Goal: Contribute content: Contribute content

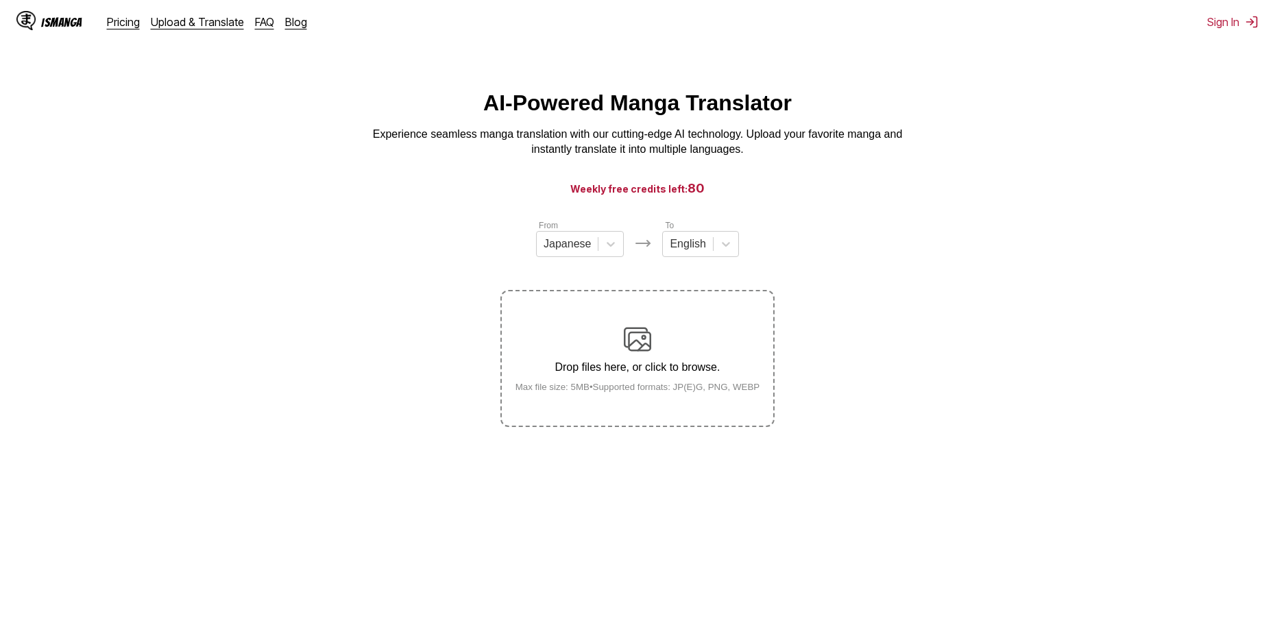
click at [653, 358] on div "Drop files here, or click to browse. Max file size: 5MB • Supported formats: JP…" at bounding box center [637, 359] width 267 height 66
click at [0, 0] on input "Drop files here, or click to browse. Max file size: 5MB • Supported formats: JP…" at bounding box center [0, 0] width 0 height 0
click at [661, 383] on div "Drop files here, or click to browse. Max file size: 5MB • Supported formats: JP…" at bounding box center [637, 359] width 267 height 66
click at [0, 0] on input "Drop files here, or click to browse. Max file size: 5MB • Supported formats: JP…" at bounding box center [0, 0] width 0 height 0
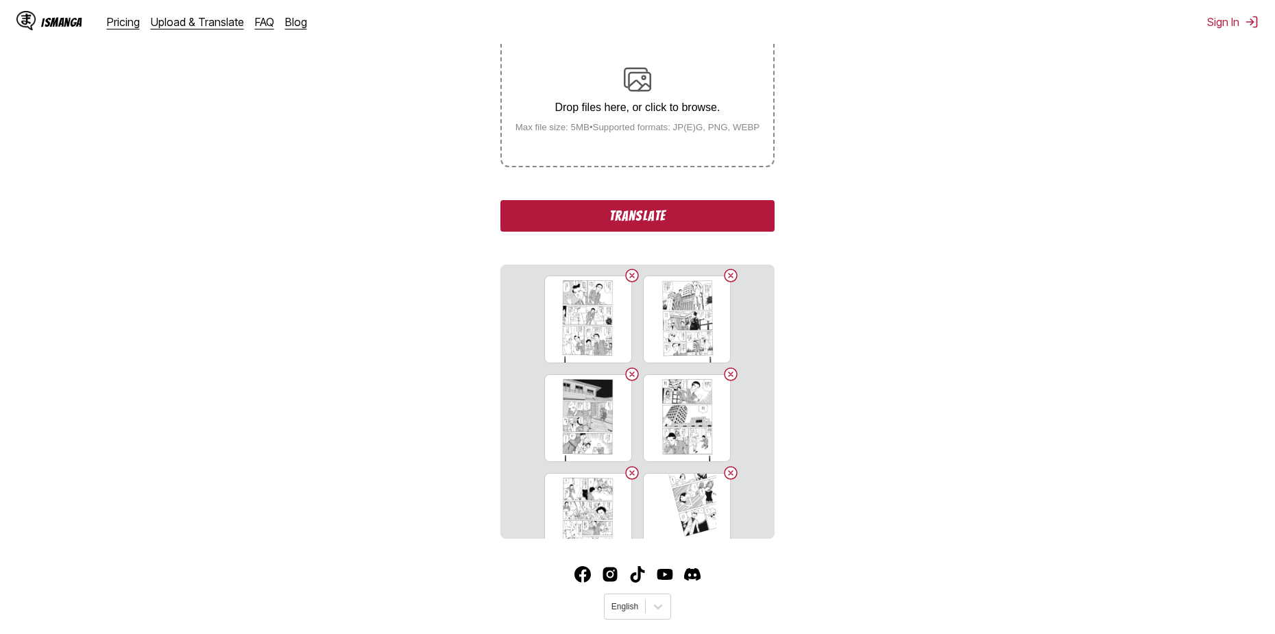
scroll to position [294, 0]
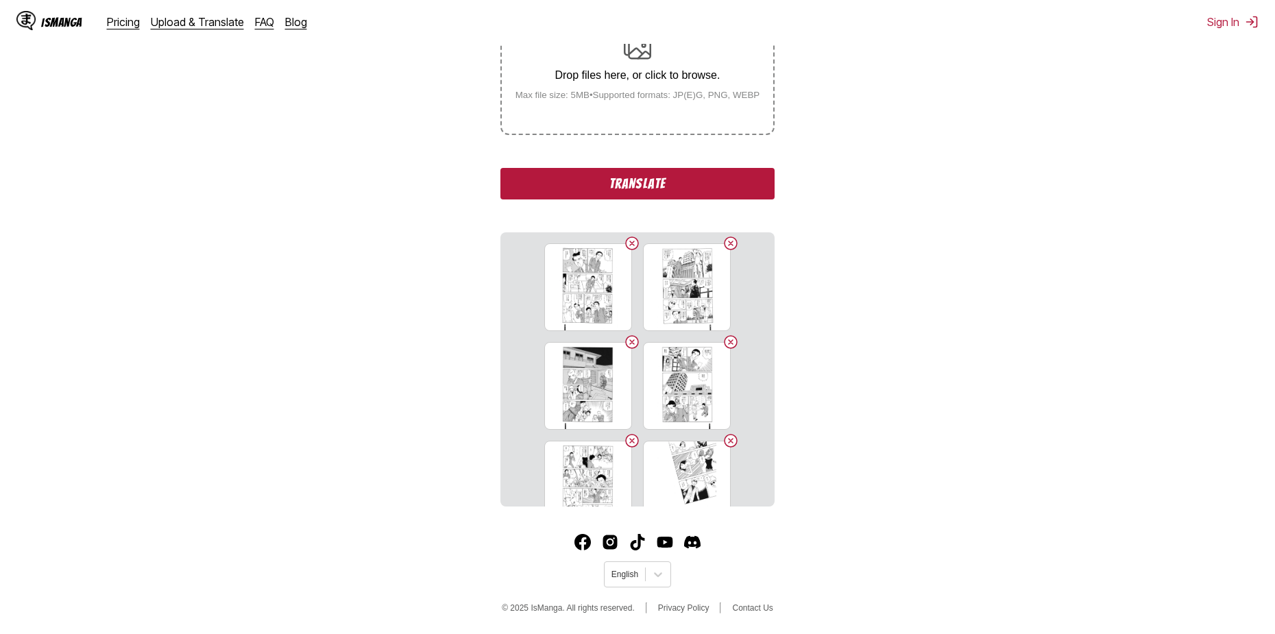
click at [657, 184] on button "Translate" at bounding box center [637, 184] width 274 height 32
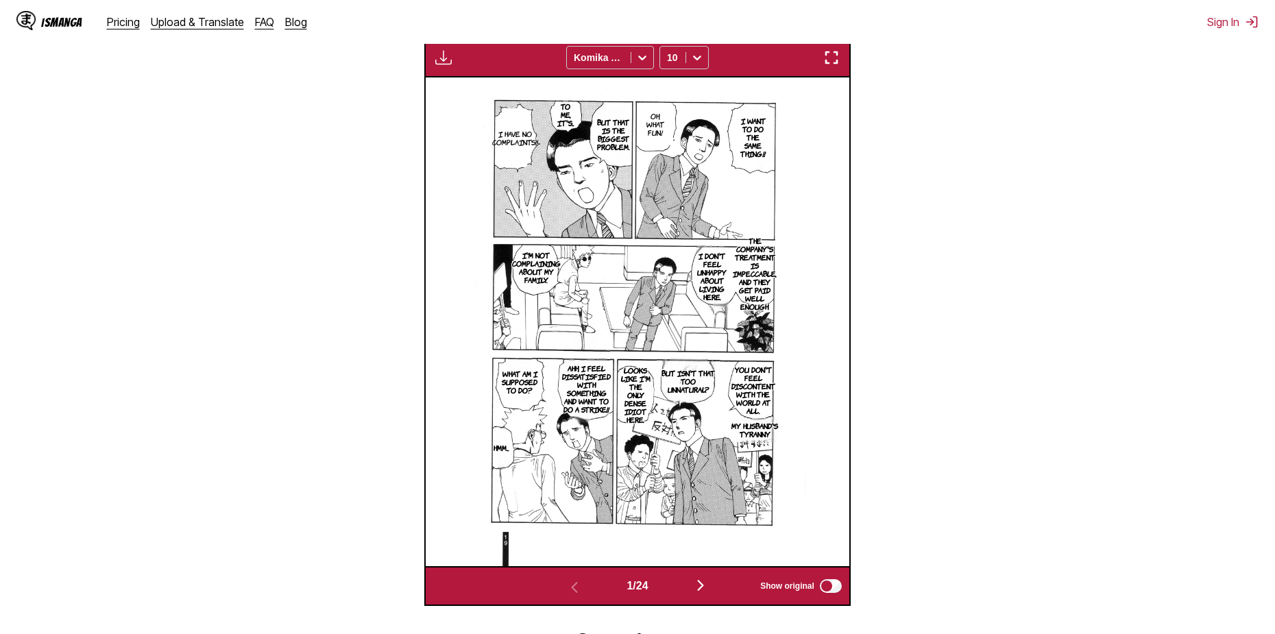
scroll to position [572, 0]
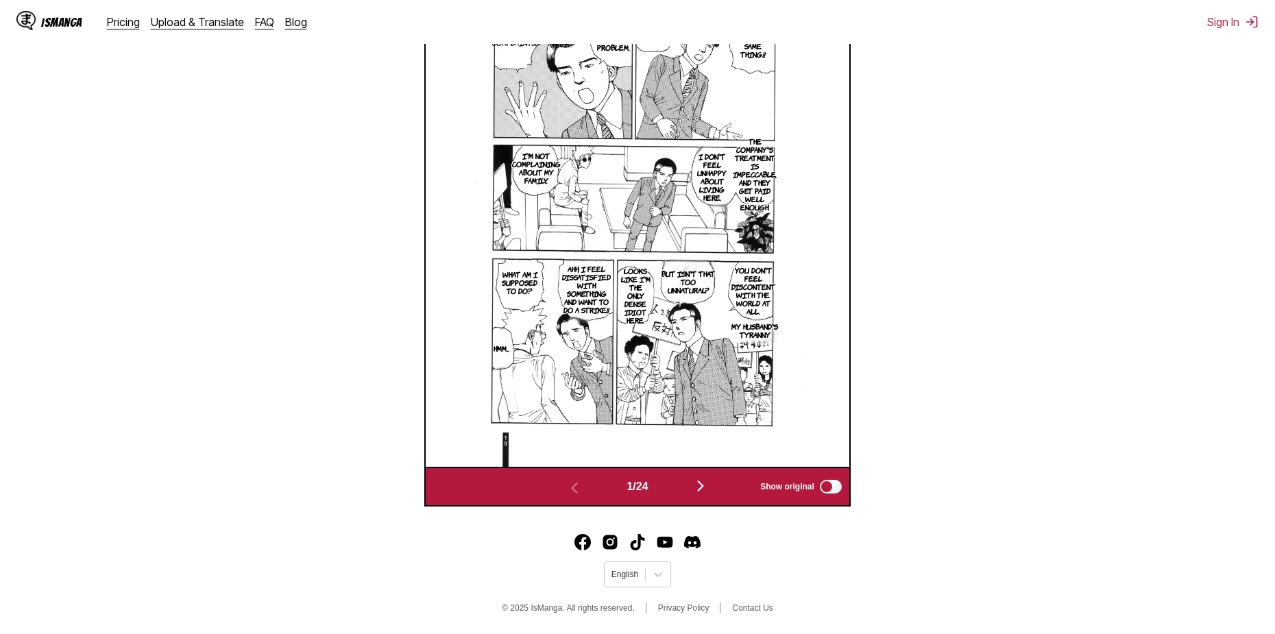
click at [705, 483] on img "button" at bounding box center [700, 486] width 16 height 16
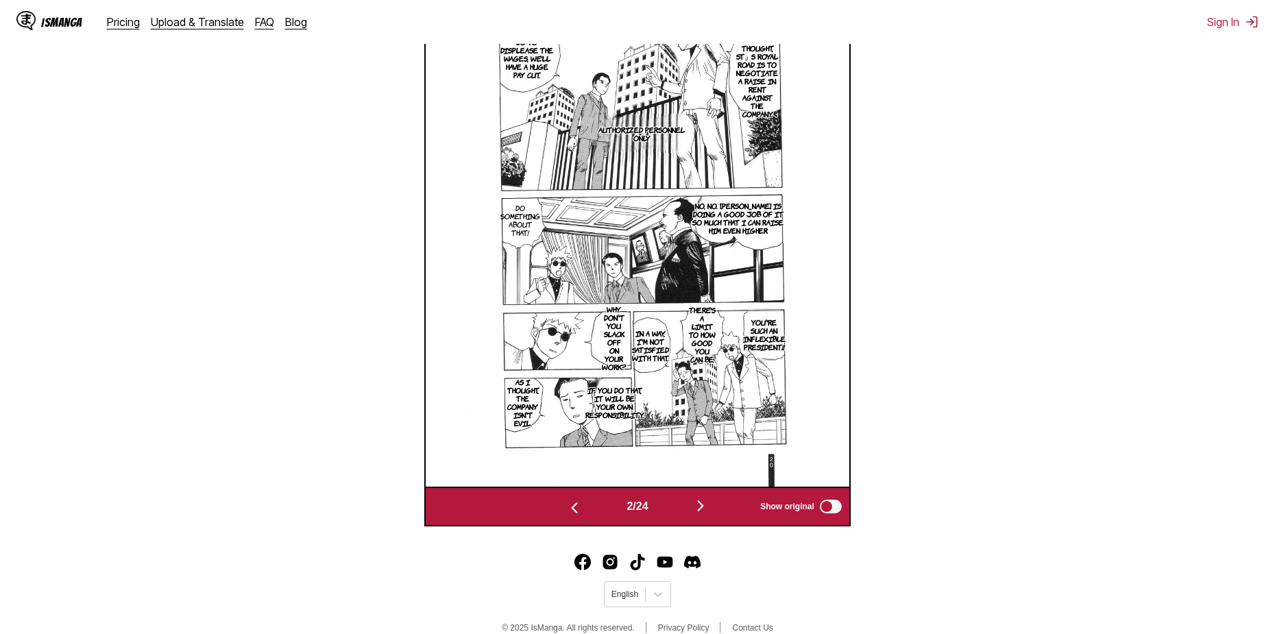
click at [702, 509] on img "button" at bounding box center [700, 506] width 16 height 16
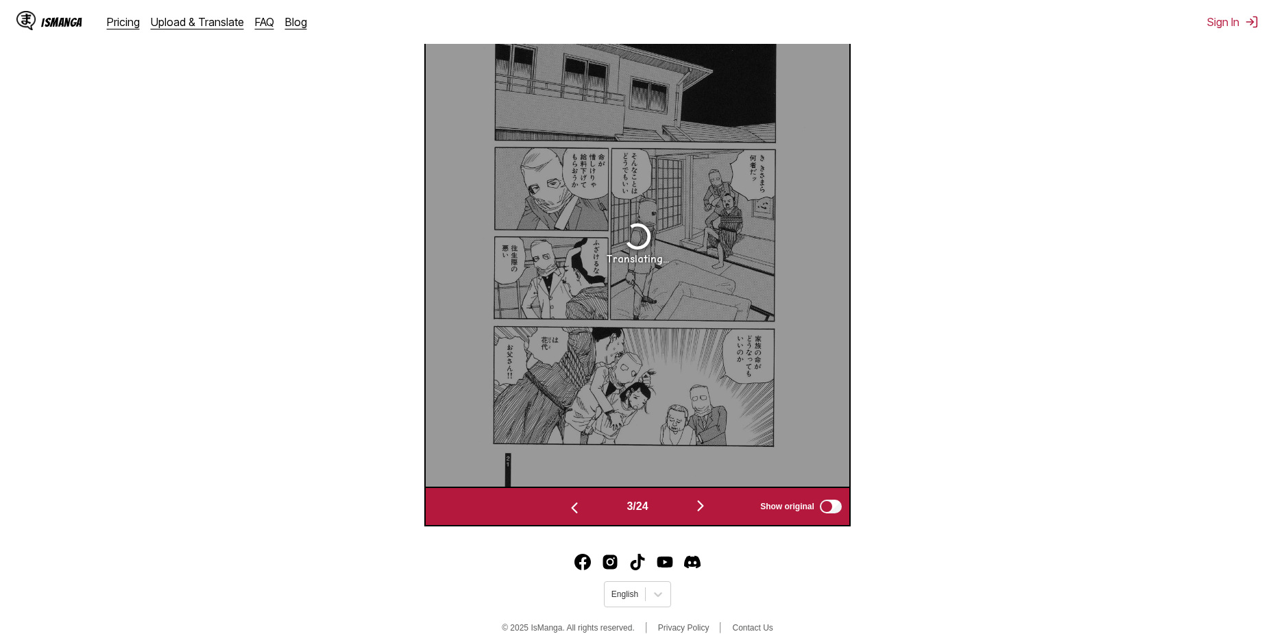
click at [568, 510] on img "button" at bounding box center [574, 508] width 16 height 16
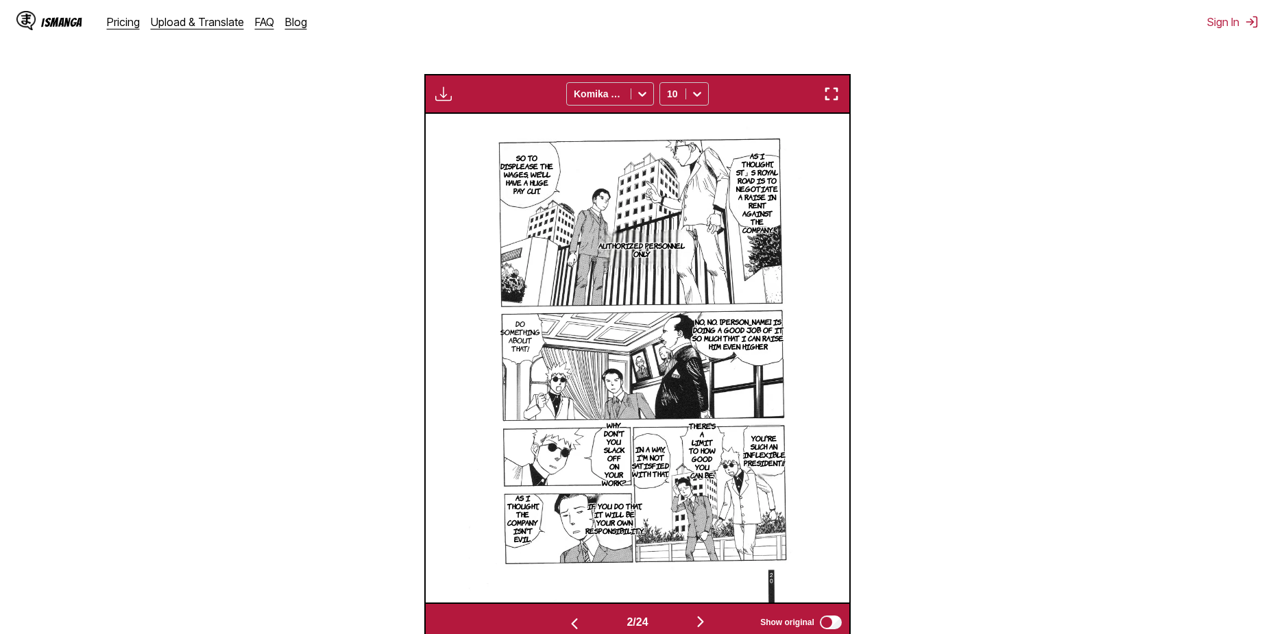
scroll to position [433, 0]
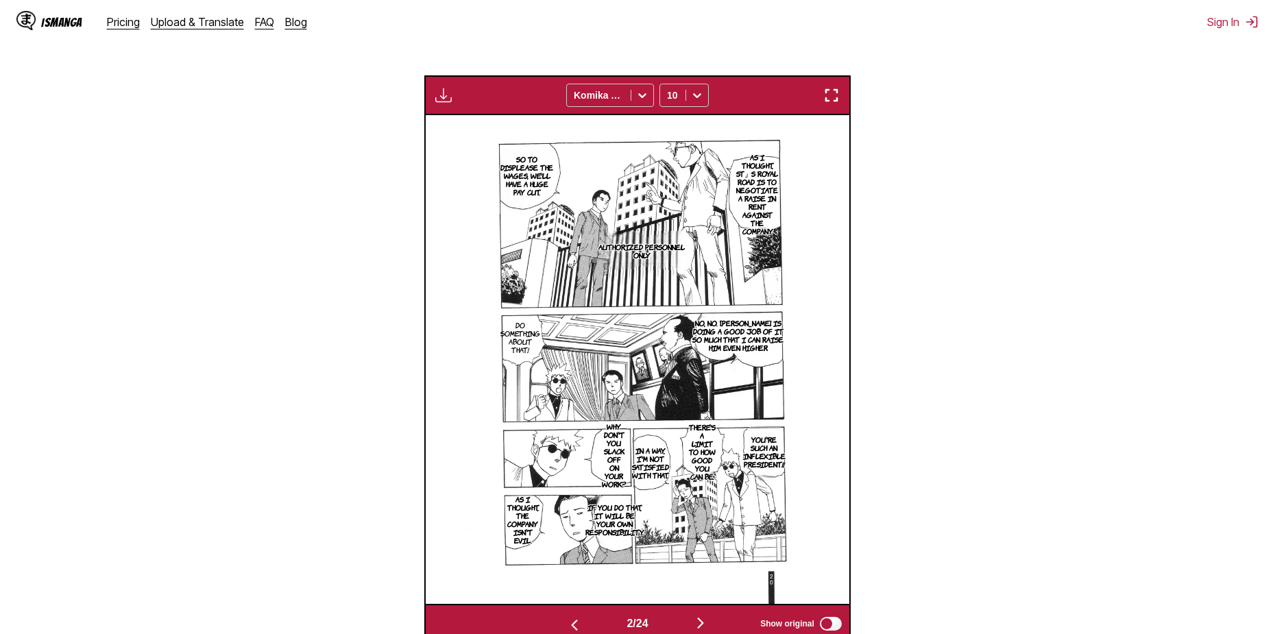
click at [703, 621] on img "button" at bounding box center [700, 623] width 16 height 16
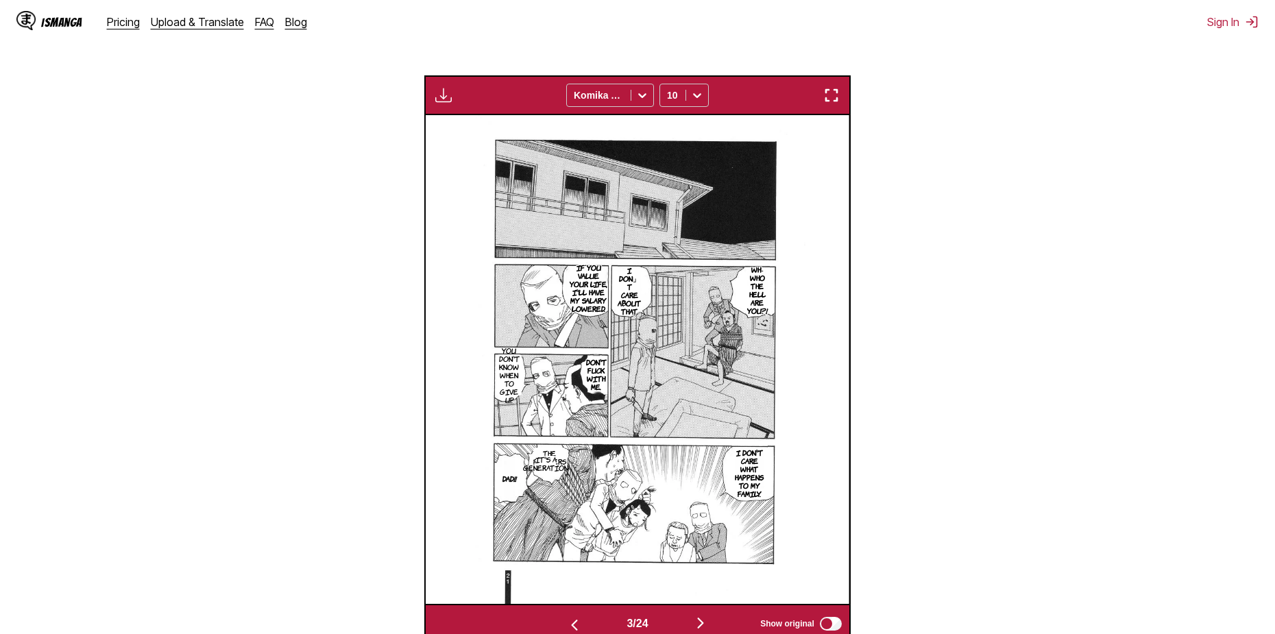
click at [703, 621] on img "button" at bounding box center [700, 623] width 16 height 16
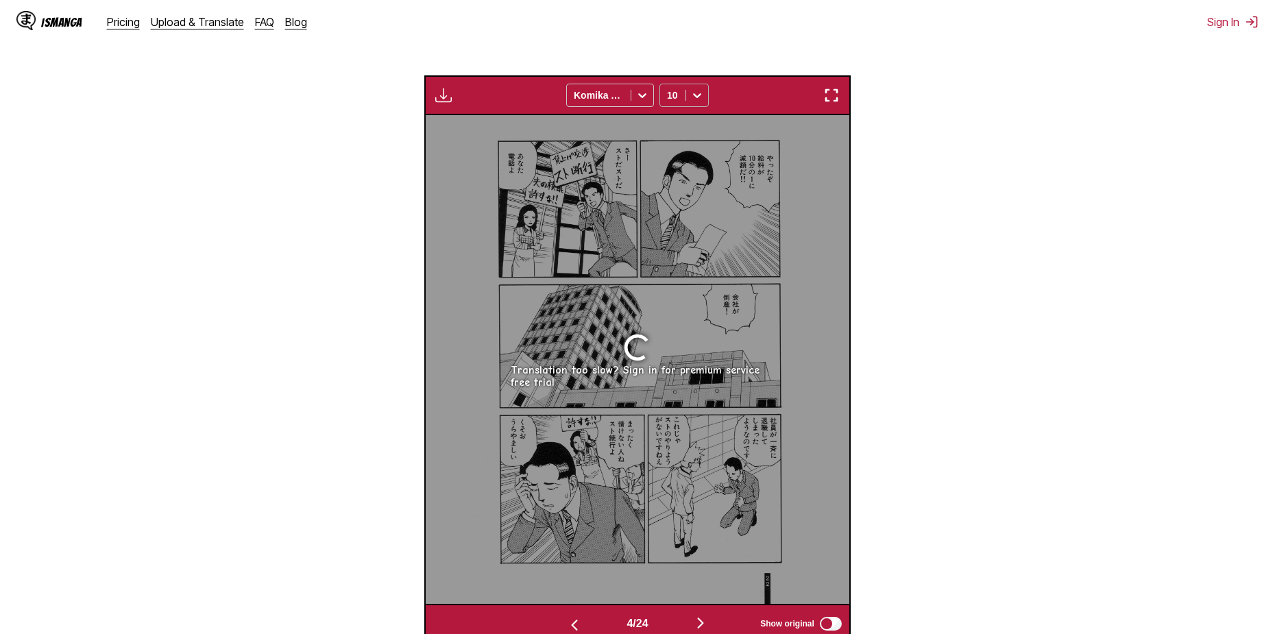
click at [692, 95] on icon at bounding box center [697, 95] width 14 height 14
click at [1206, 149] on section "From Japanese To English Drop files here, or click to browse. Max file size: 5M…" at bounding box center [637, 214] width 1253 height 858
click at [698, 619] on img "button" at bounding box center [700, 623] width 16 height 16
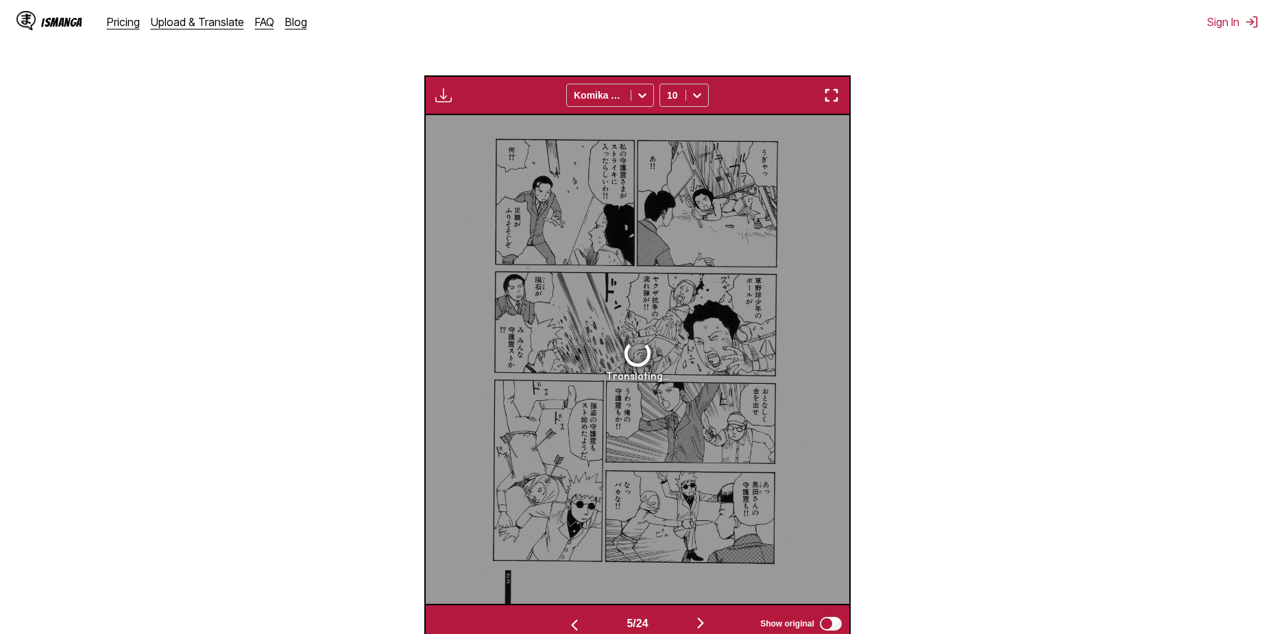
click at [573, 624] on img "button" at bounding box center [574, 625] width 16 height 16
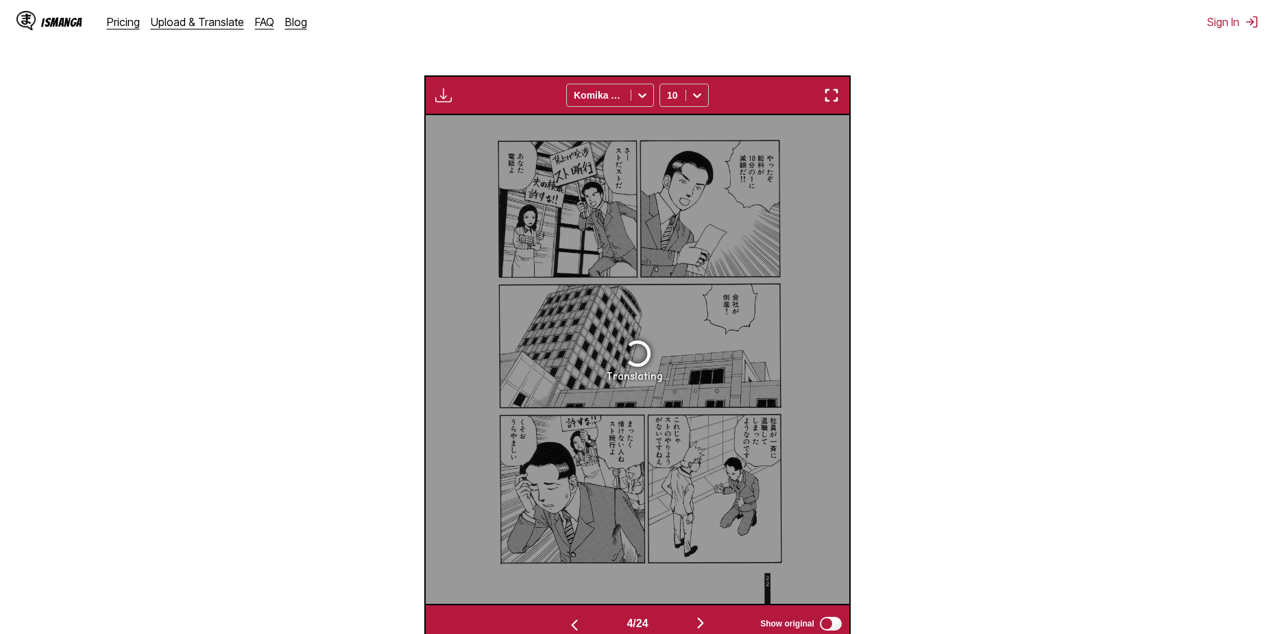
click at [573, 624] on img "button" at bounding box center [574, 625] width 16 height 16
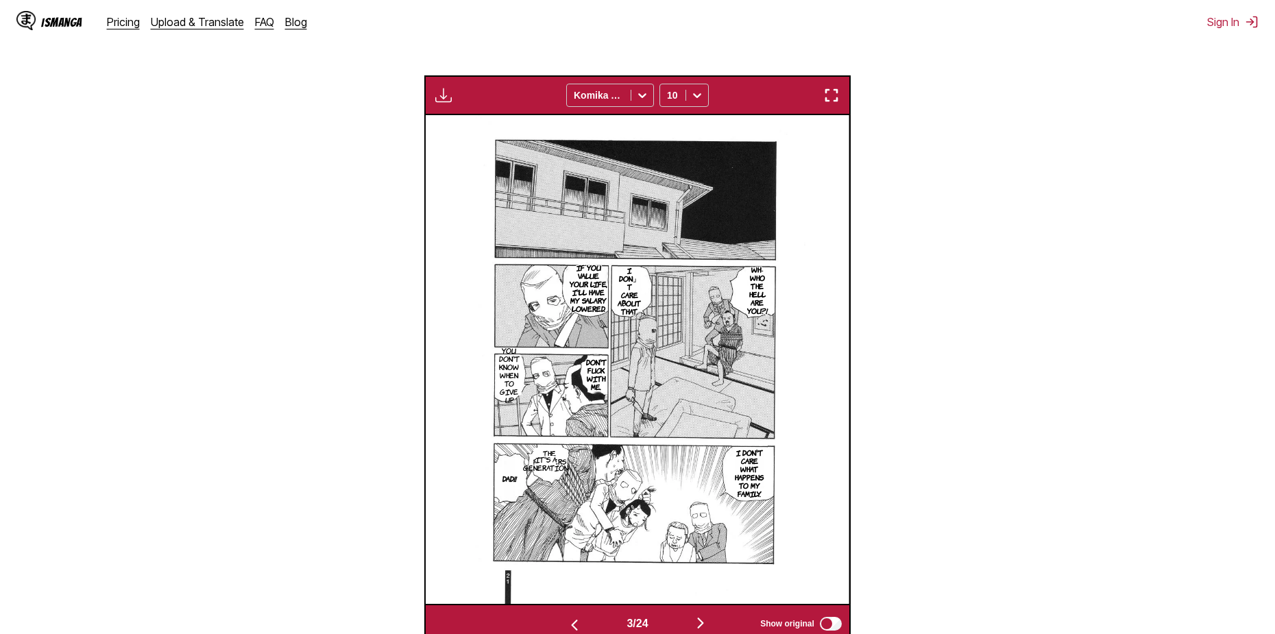
click at [573, 624] on img "button" at bounding box center [574, 625] width 16 height 16
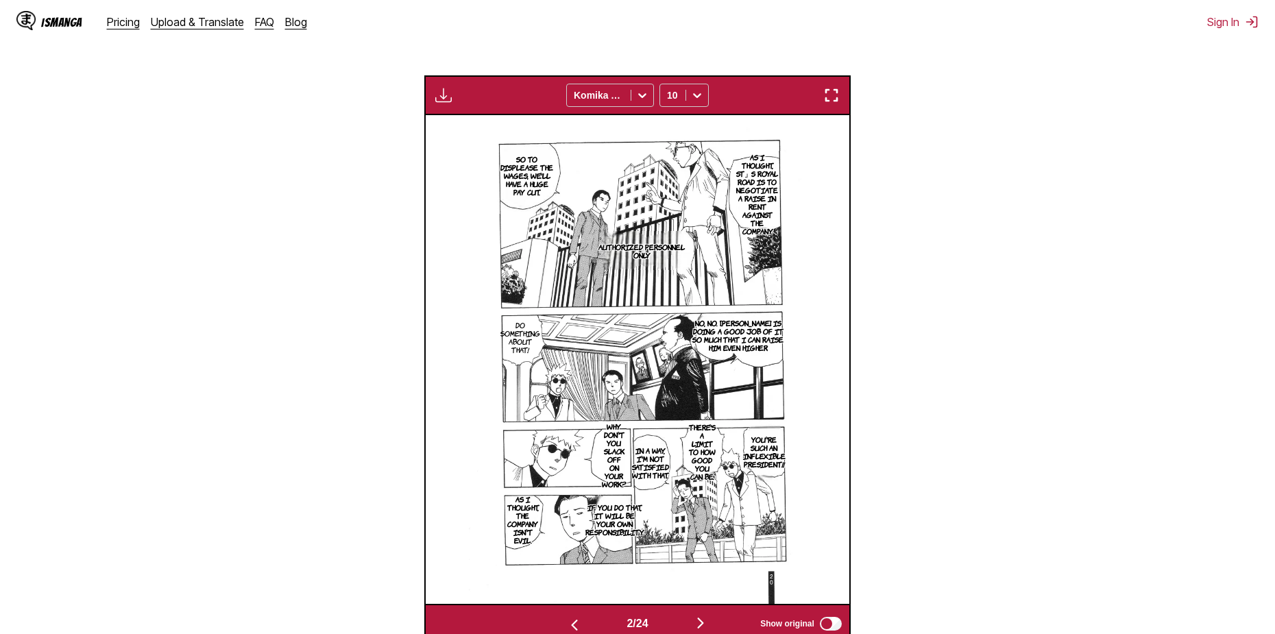
click at [573, 624] on img "button" at bounding box center [574, 625] width 16 height 16
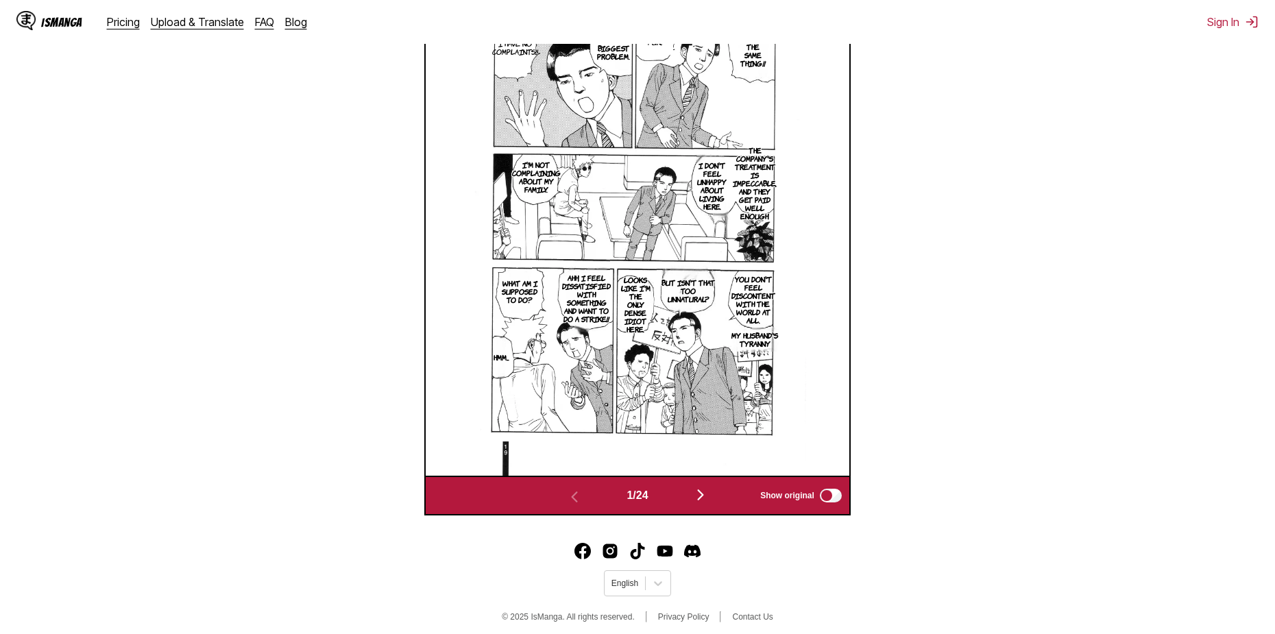
scroll to position [572, 0]
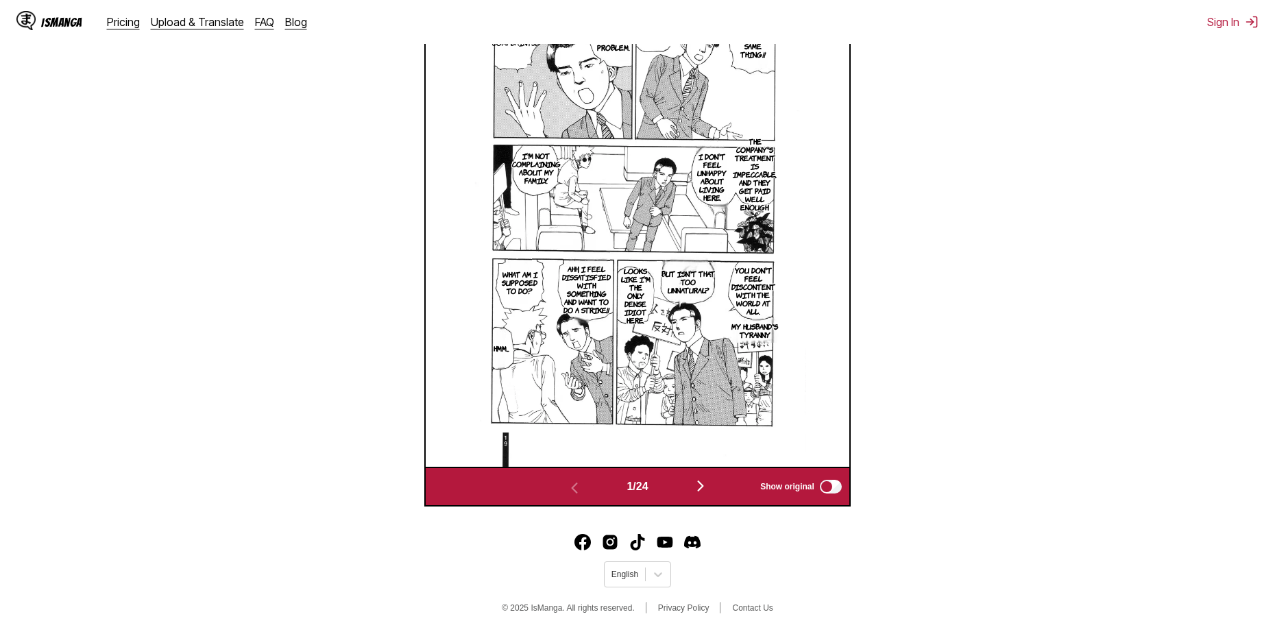
click at [700, 487] on img "button" at bounding box center [700, 486] width 16 height 16
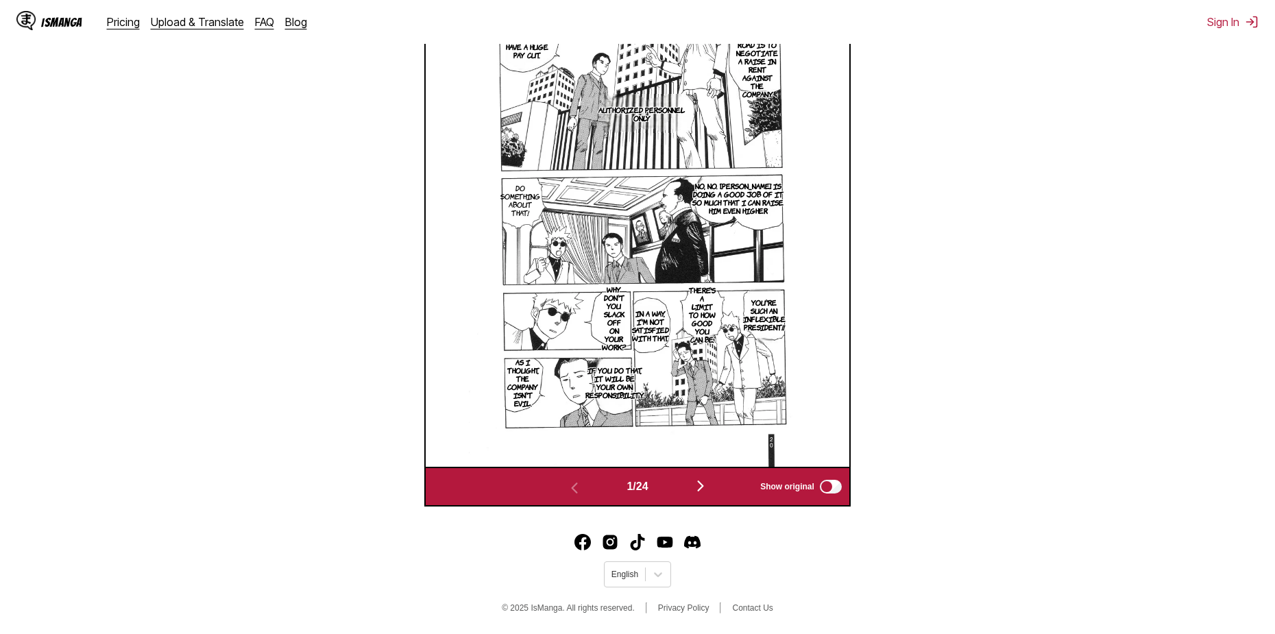
scroll to position [550, 0]
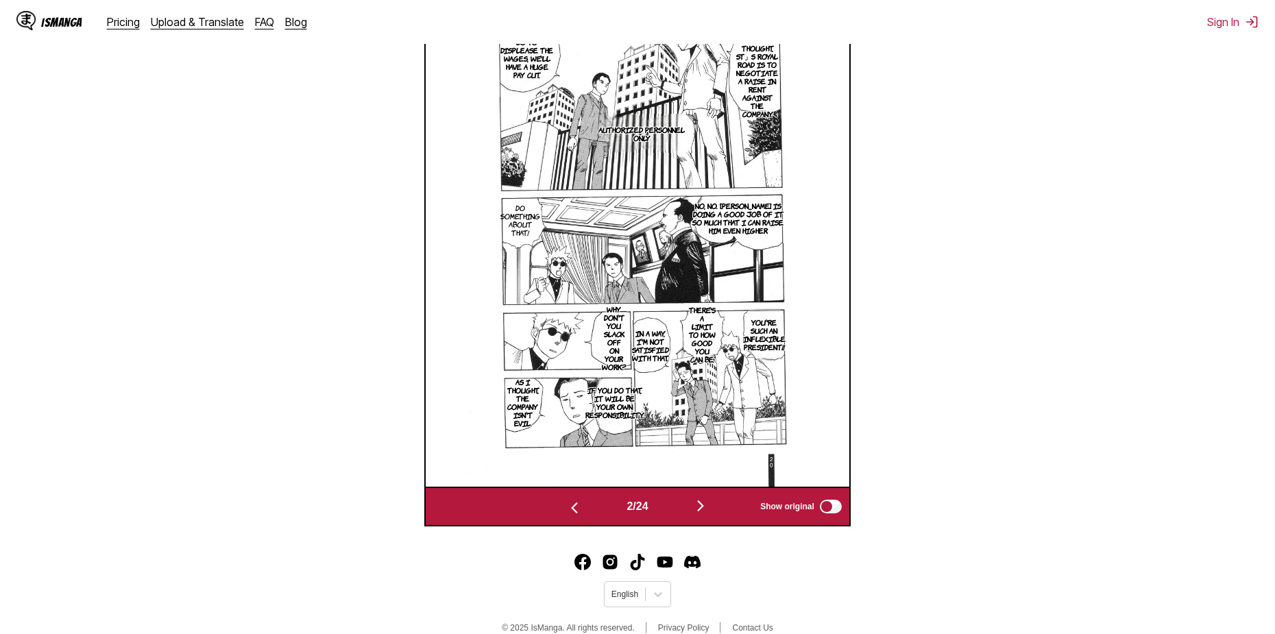
click at [705, 499] on img "button" at bounding box center [700, 506] width 16 height 16
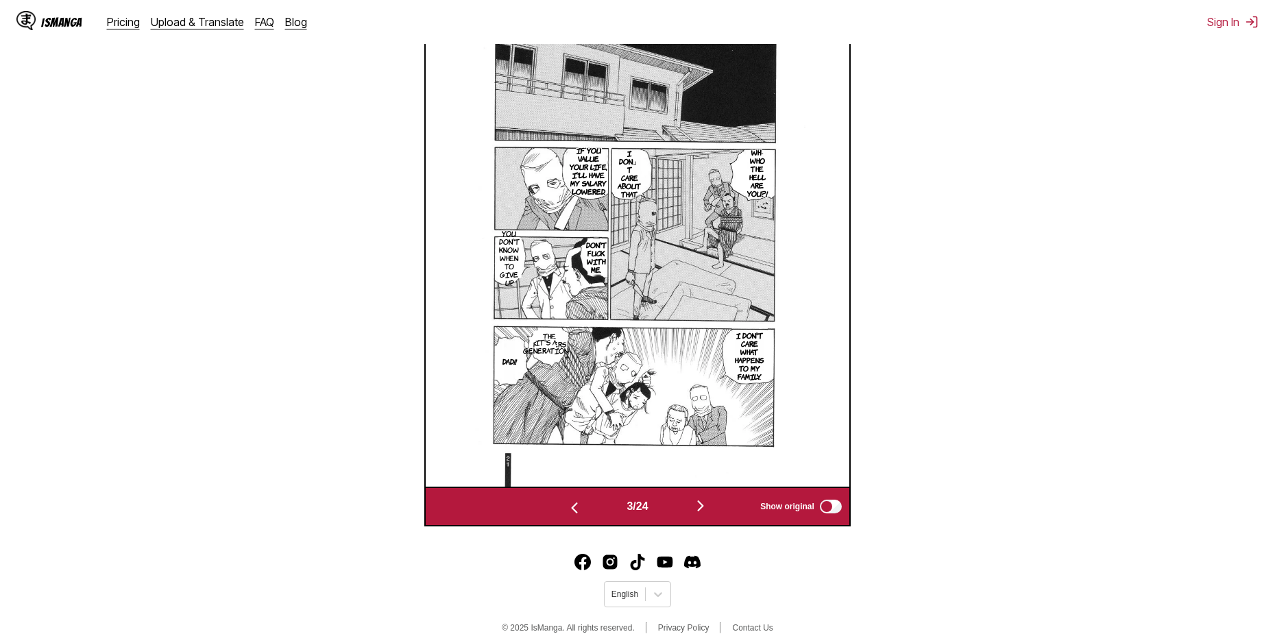
click at [705, 499] on img "button" at bounding box center [700, 506] width 16 height 16
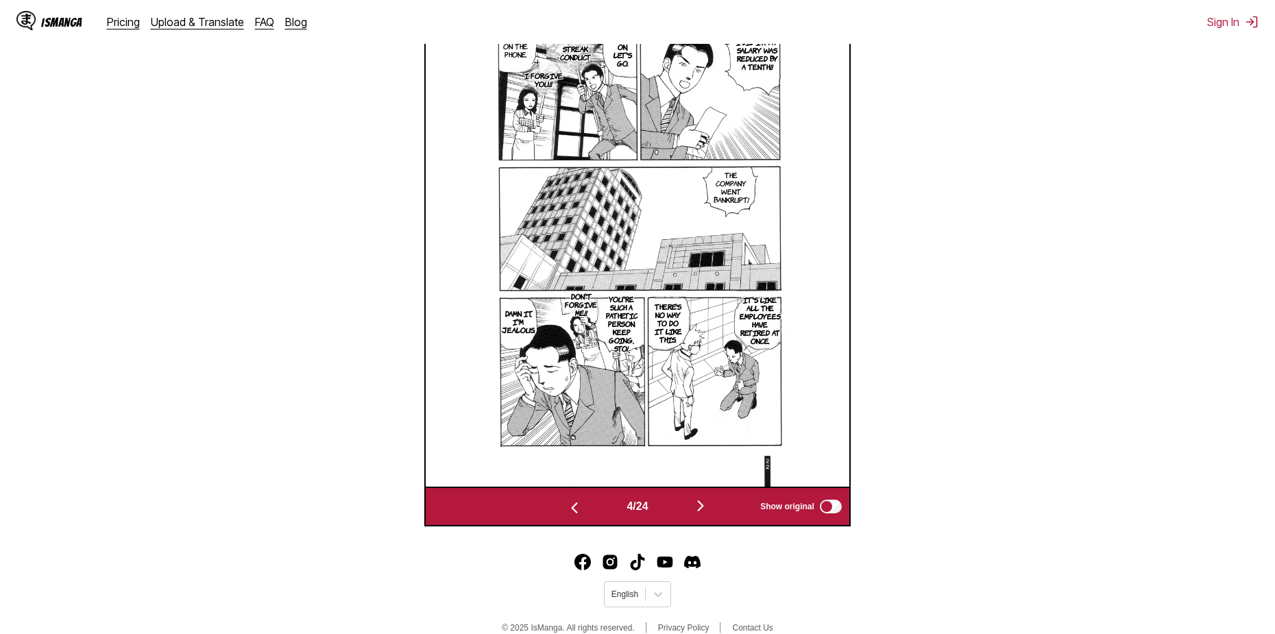
click at [705, 499] on img "button" at bounding box center [700, 506] width 16 height 16
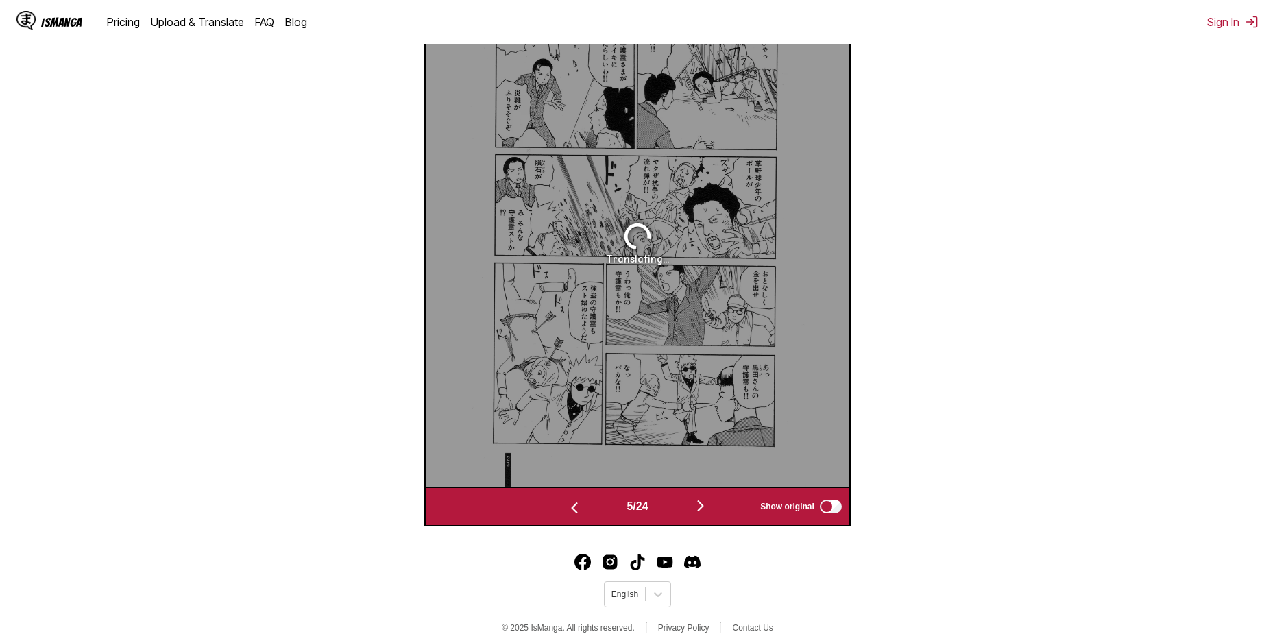
click at [568, 506] on img "button" at bounding box center [574, 508] width 16 height 16
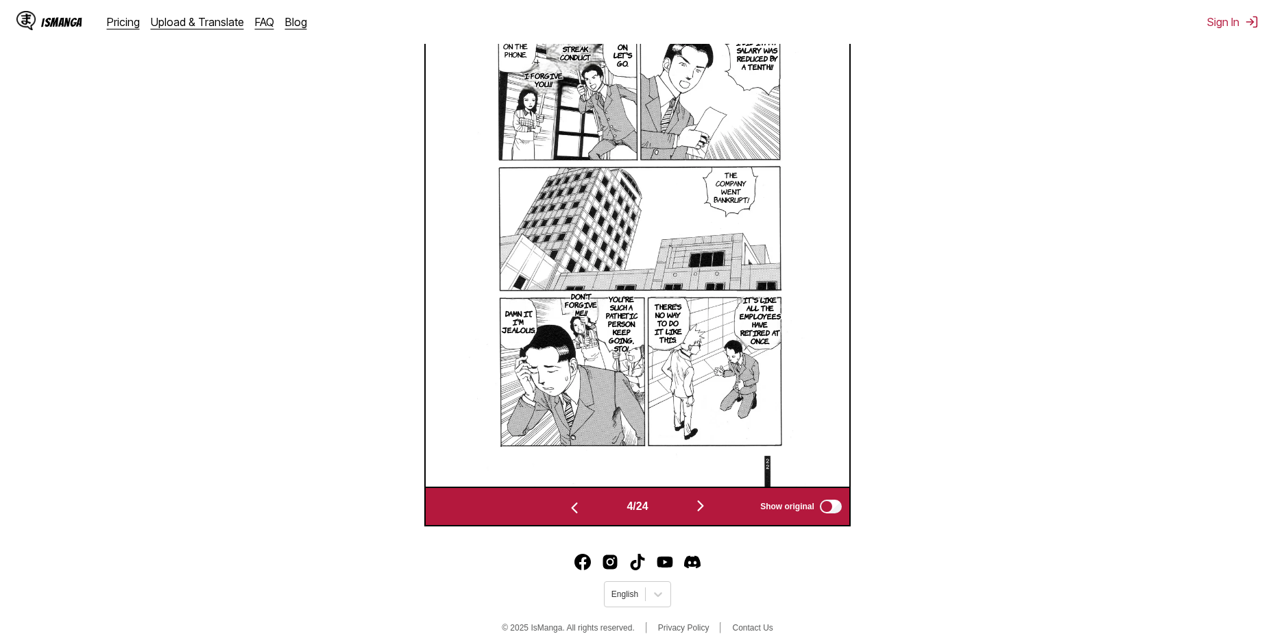
click at [703, 509] on img "button" at bounding box center [700, 506] width 16 height 16
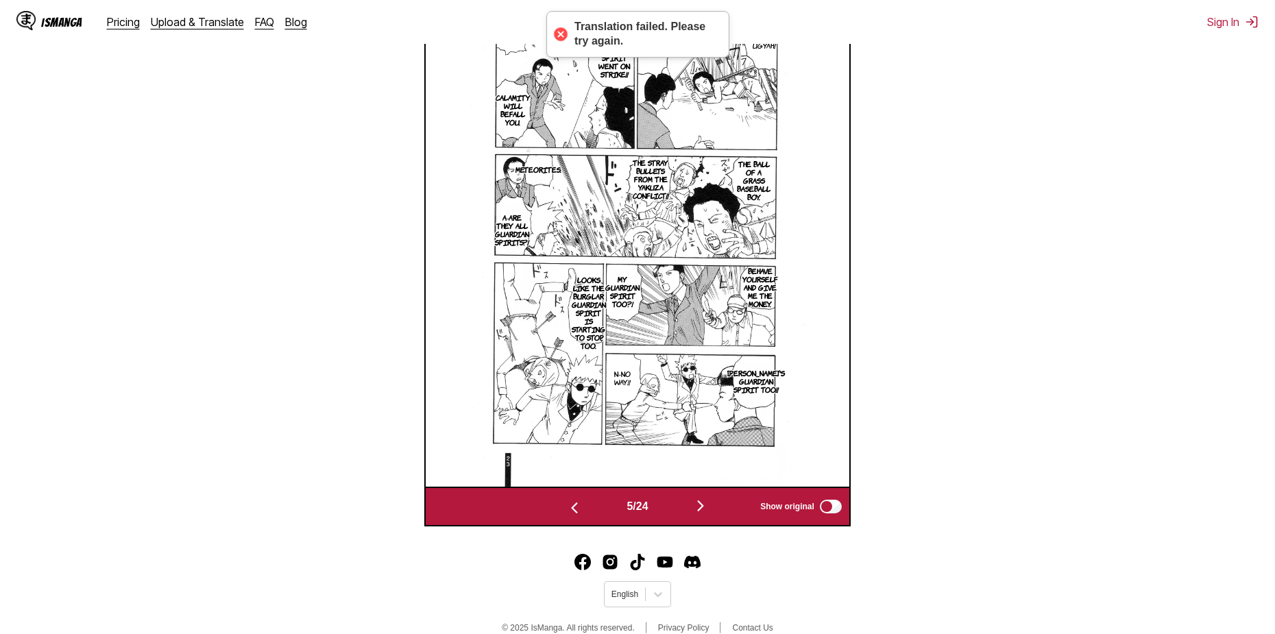
click at [703, 507] on img "button" at bounding box center [700, 506] width 16 height 16
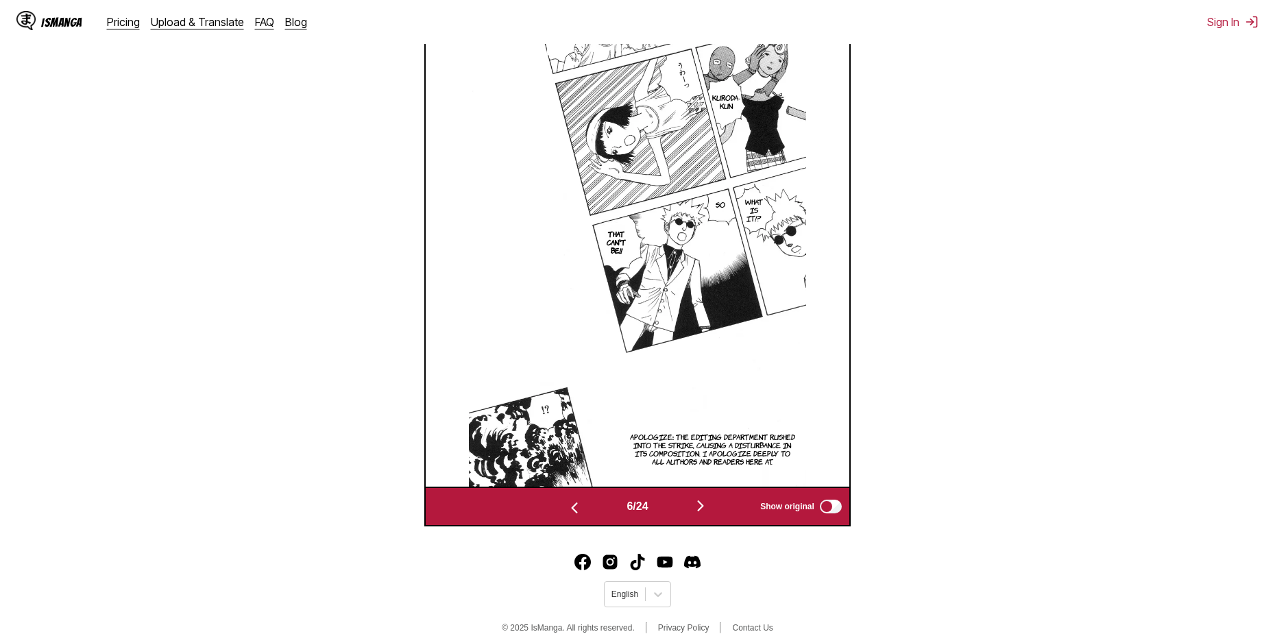
click at [703, 507] on img "button" at bounding box center [700, 506] width 16 height 16
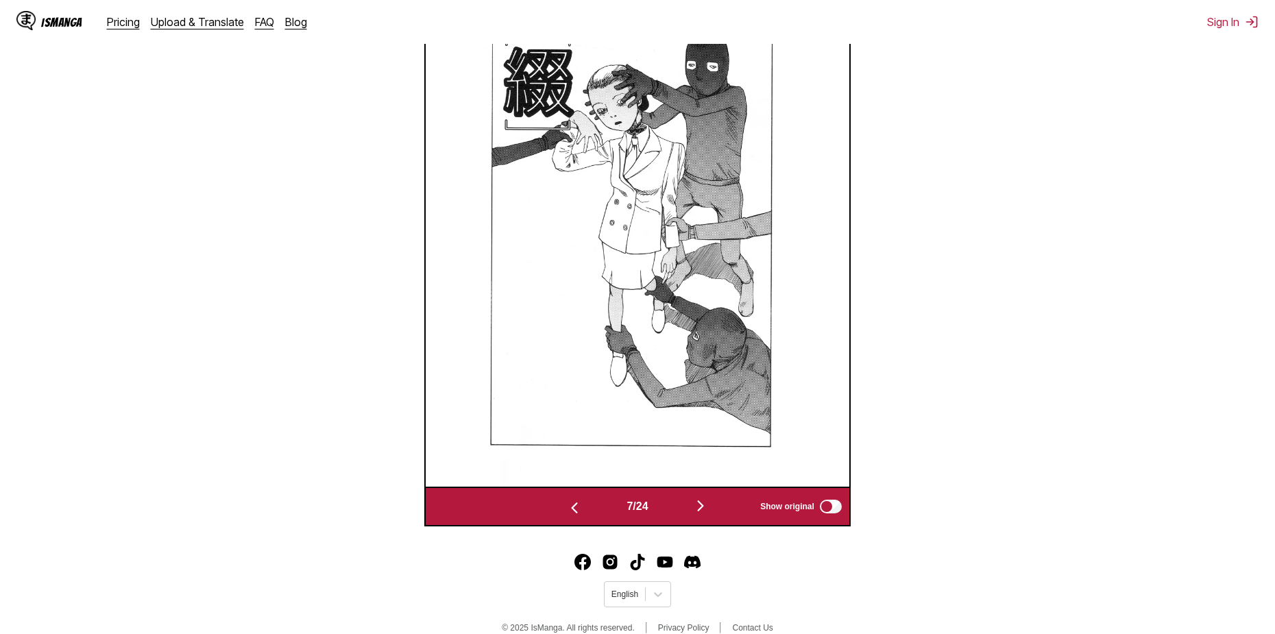
click at [703, 507] on img "button" at bounding box center [700, 506] width 16 height 16
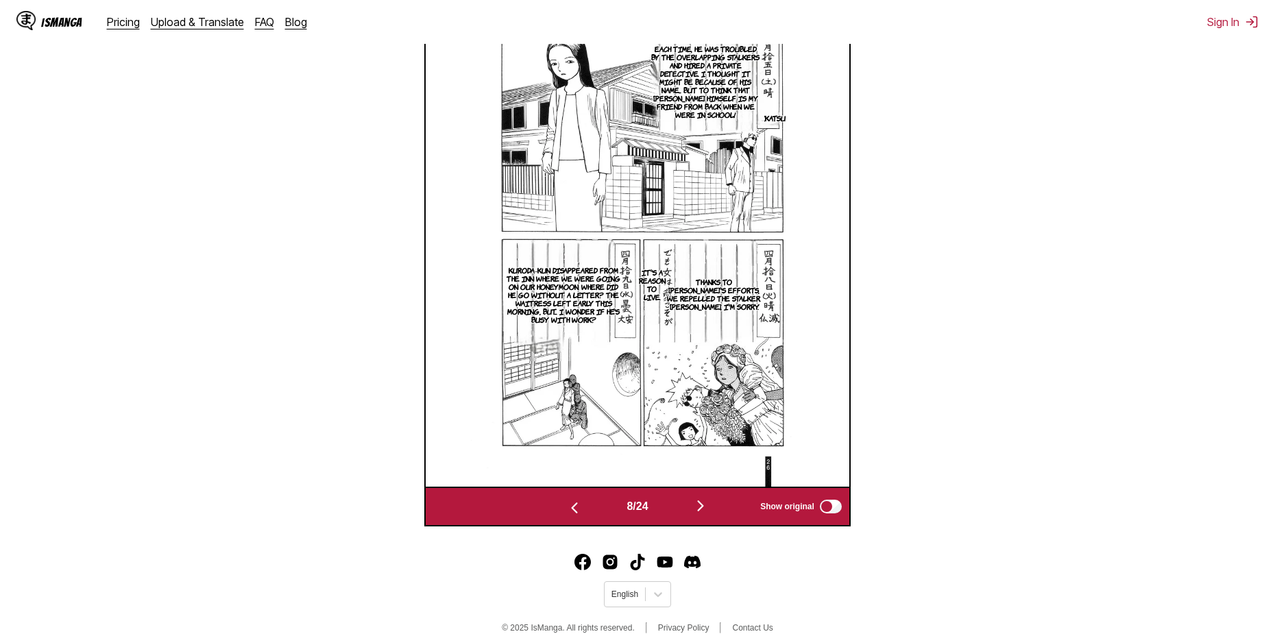
click at [703, 507] on img "button" at bounding box center [700, 506] width 16 height 16
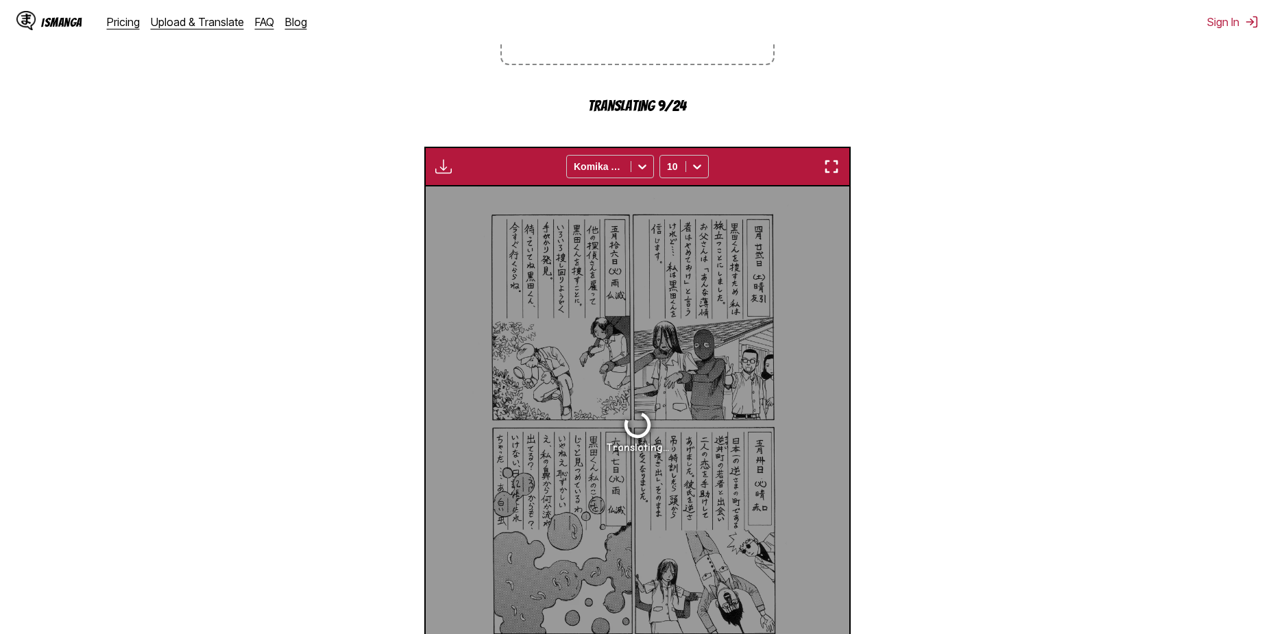
scroll to position [504, 0]
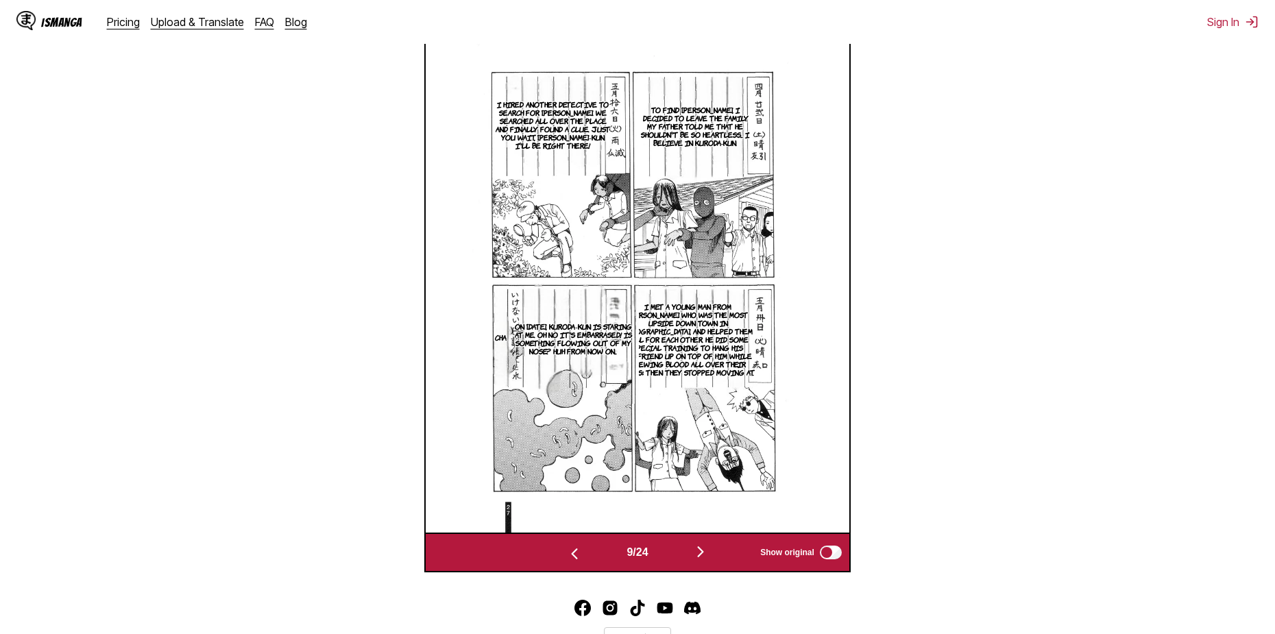
click at [705, 552] on img "button" at bounding box center [700, 552] width 16 height 16
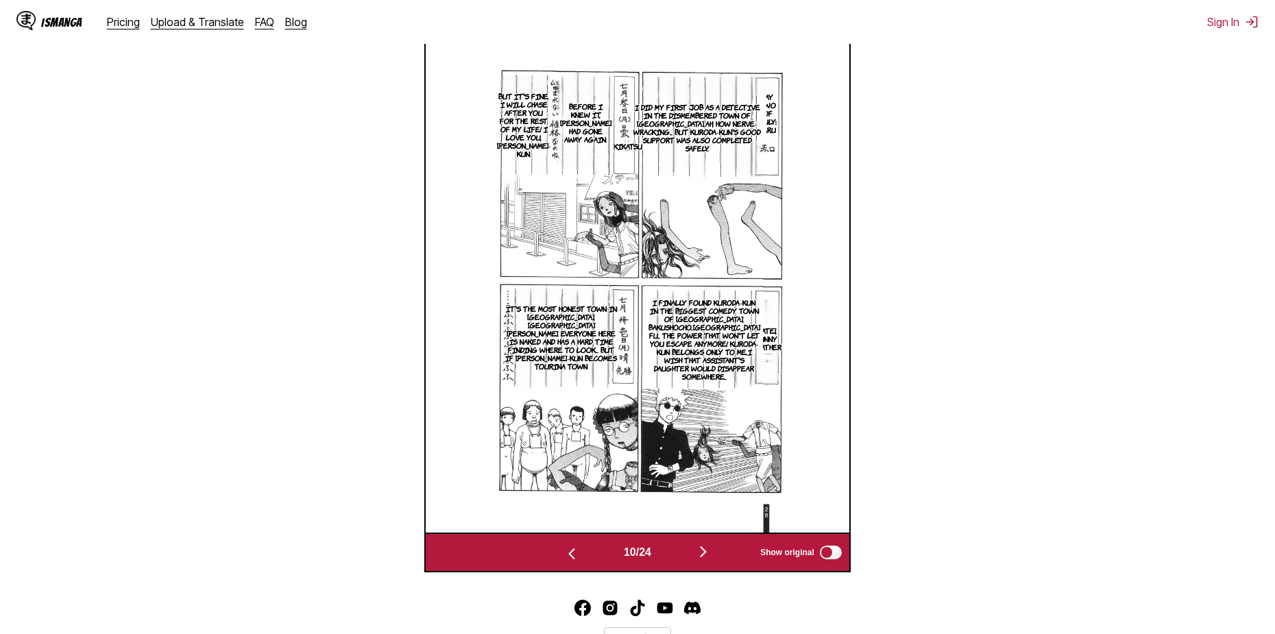
click at [706, 554] on img "button" at bounding box center [703, 552] width 16 height 16
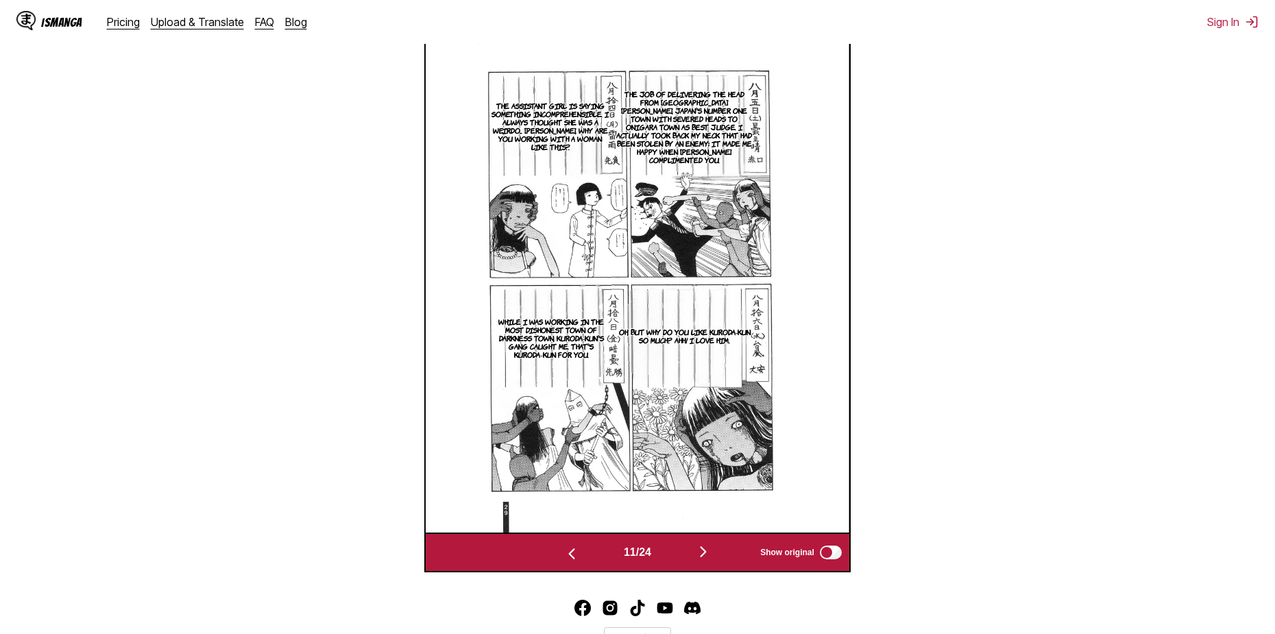
click at [706, 554] on img "button" at bounding box center [703, 552] width 16 height 16
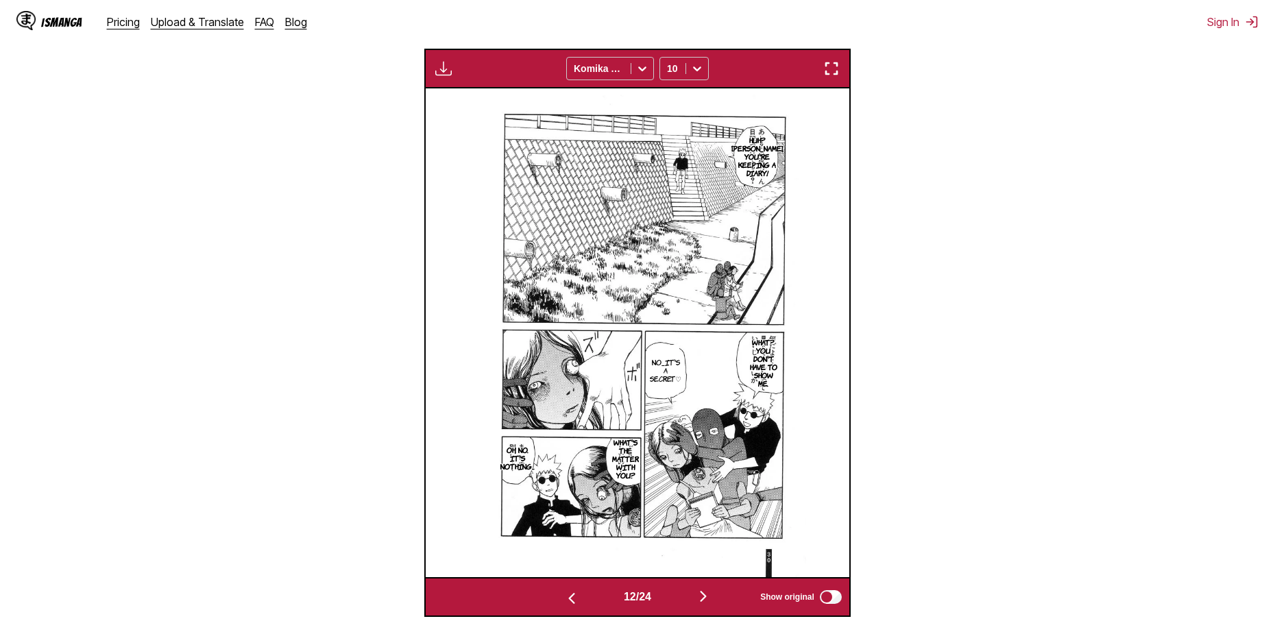
scroll to position [485, 0]
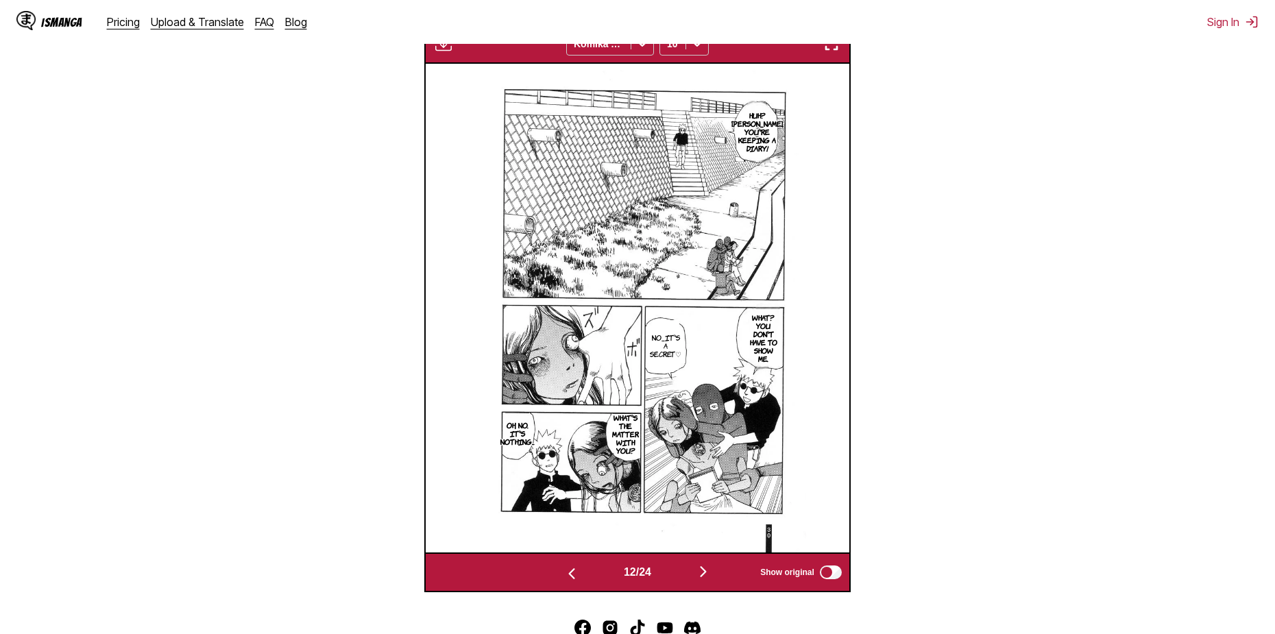
click at [705, 571] on img "button" at bounding box center [703, 571] width 16 height 16
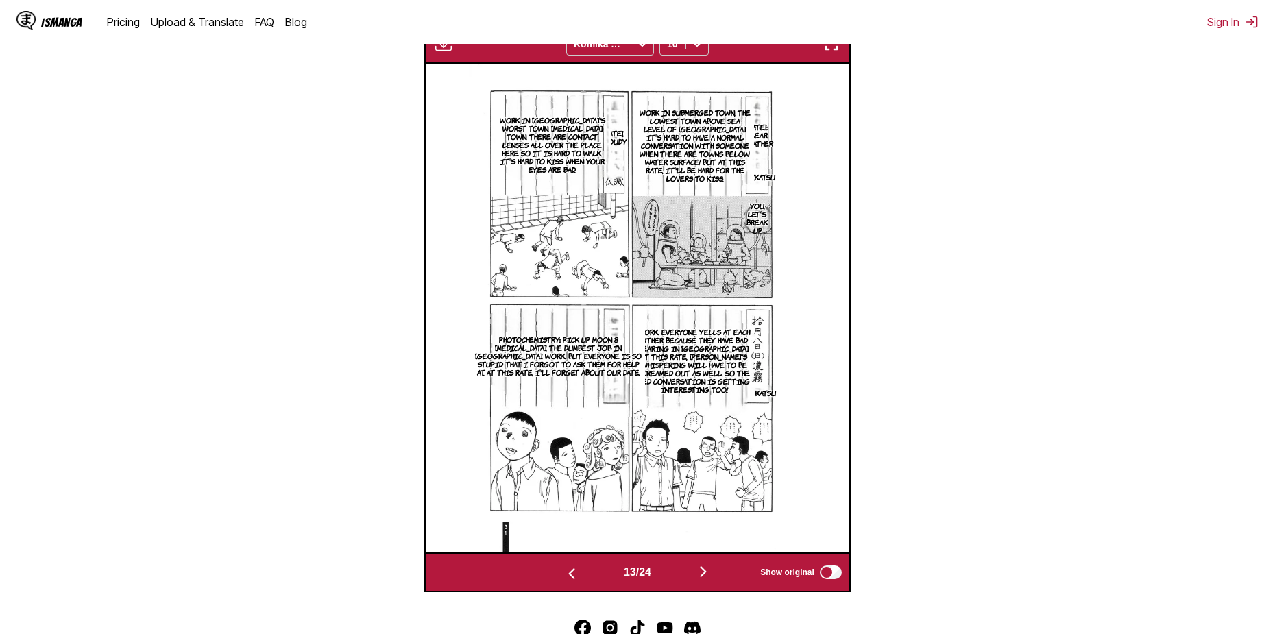
click at [705, 571] on img "button" at bounding box center [703, 571] width 16 height 16
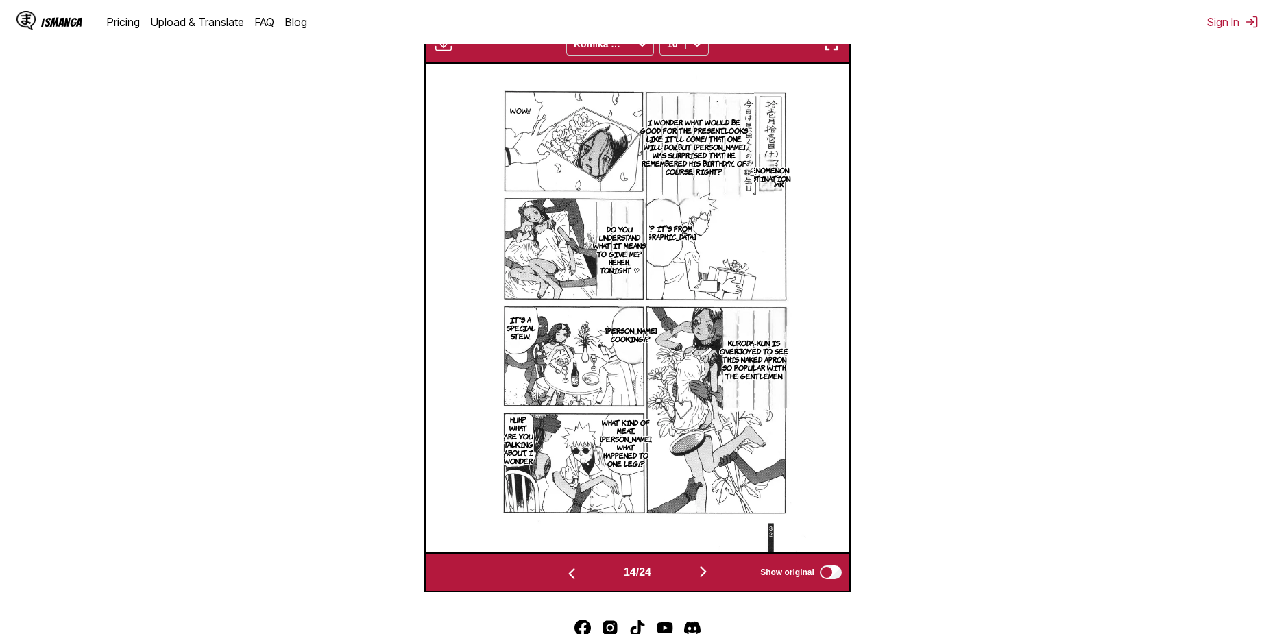
click at [705, 571] on img "button" at bounding box center [703, 571] width 16 height 16
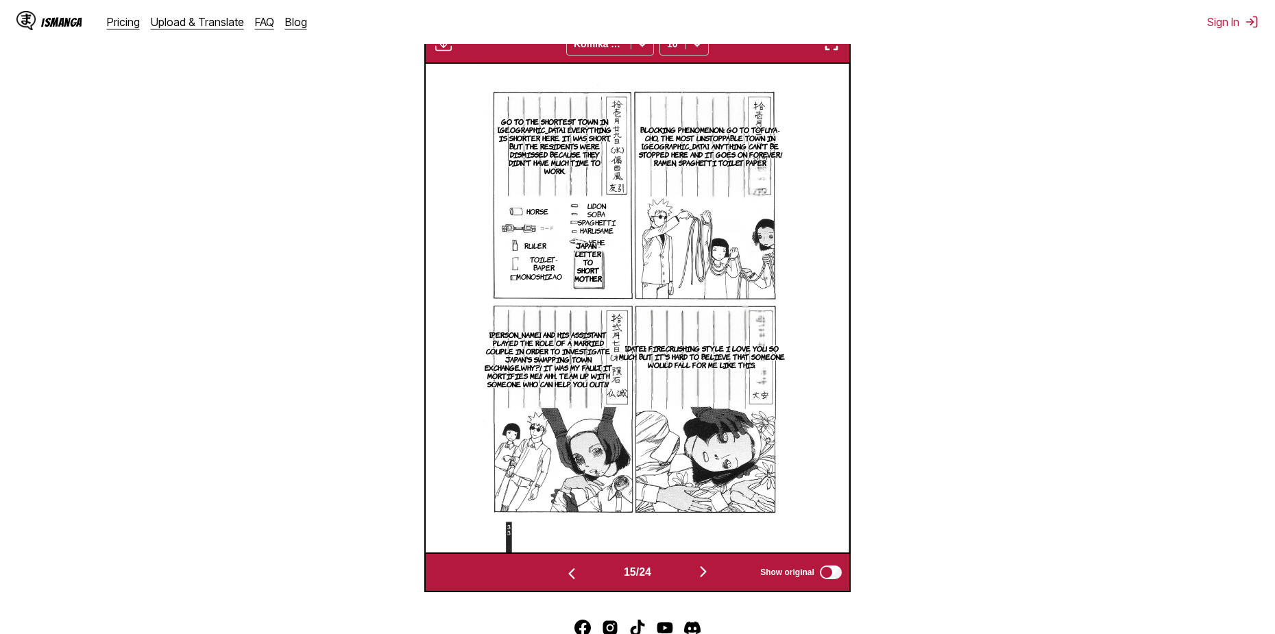
click at [705, 571] on img "button" at bounding box center [703, 571] width 16 height 16
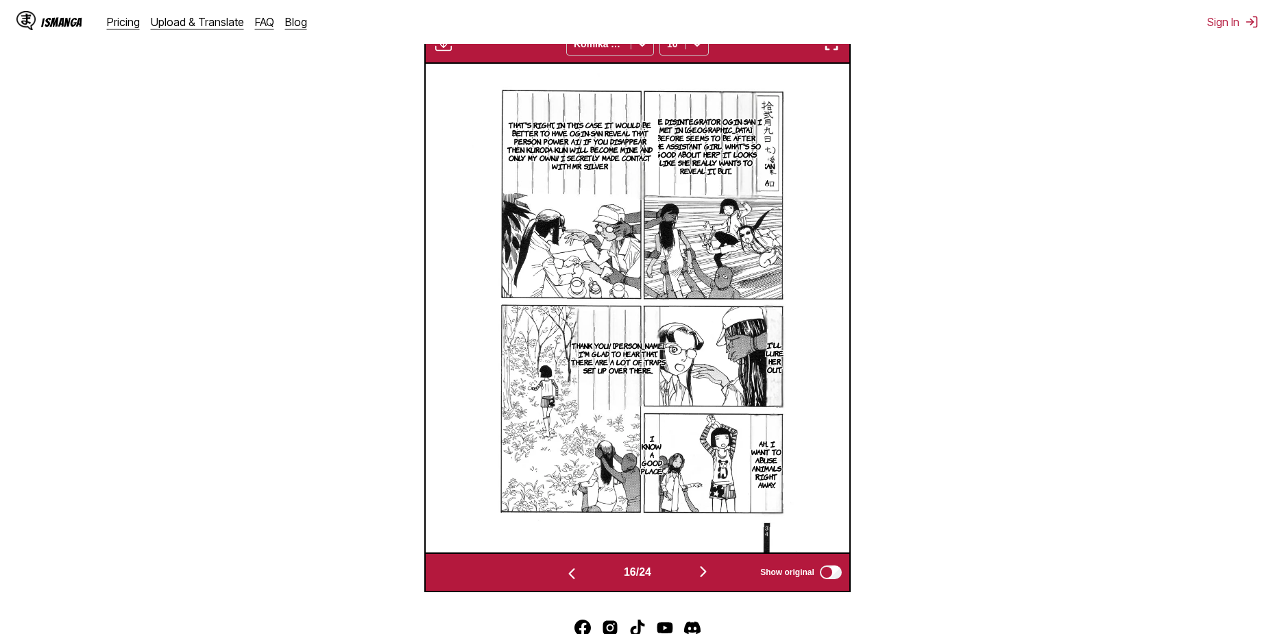
click at [707, 574] on img "button" at bounding box center [703, 571] width 16 height 16
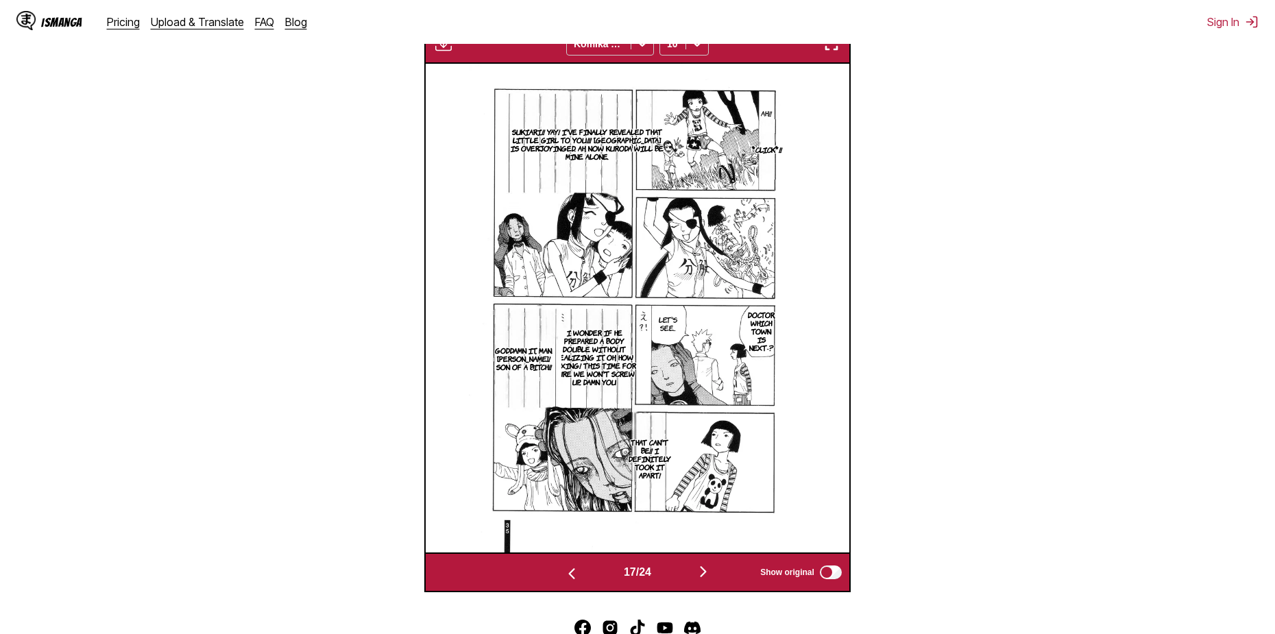
click at [709, 572] on img "button" at bounding box center [703, 571] width 16 height 16
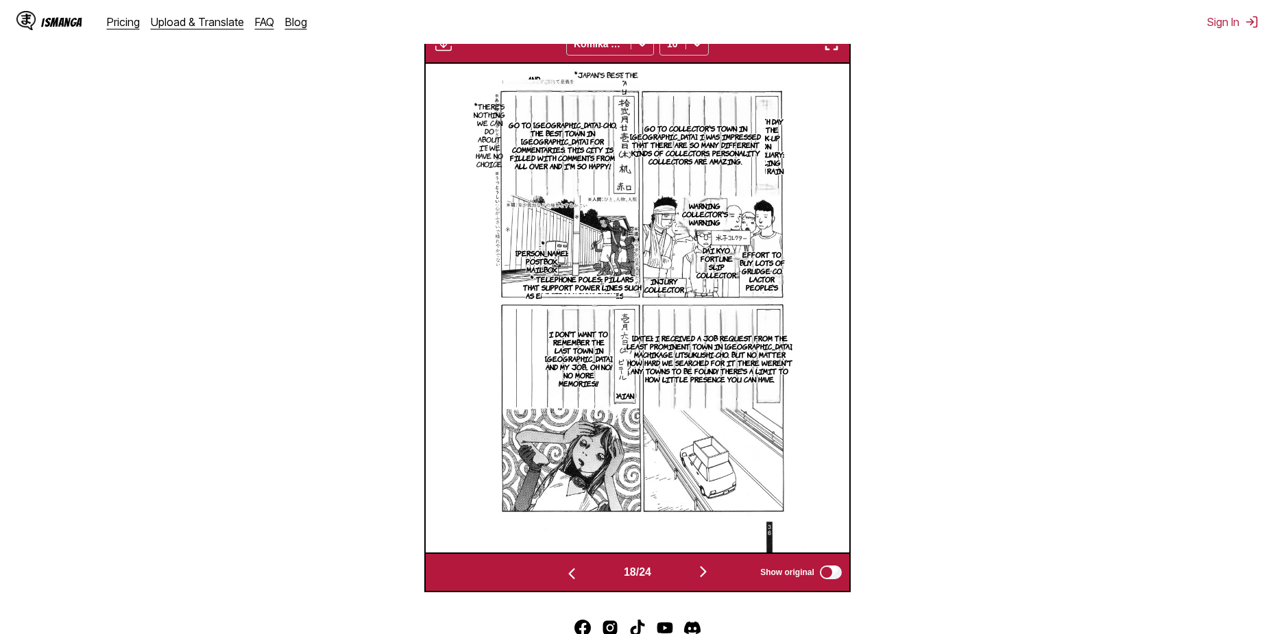
click at [709, 572] on img "button" at bounding box center [703, 571] width 16 height 16
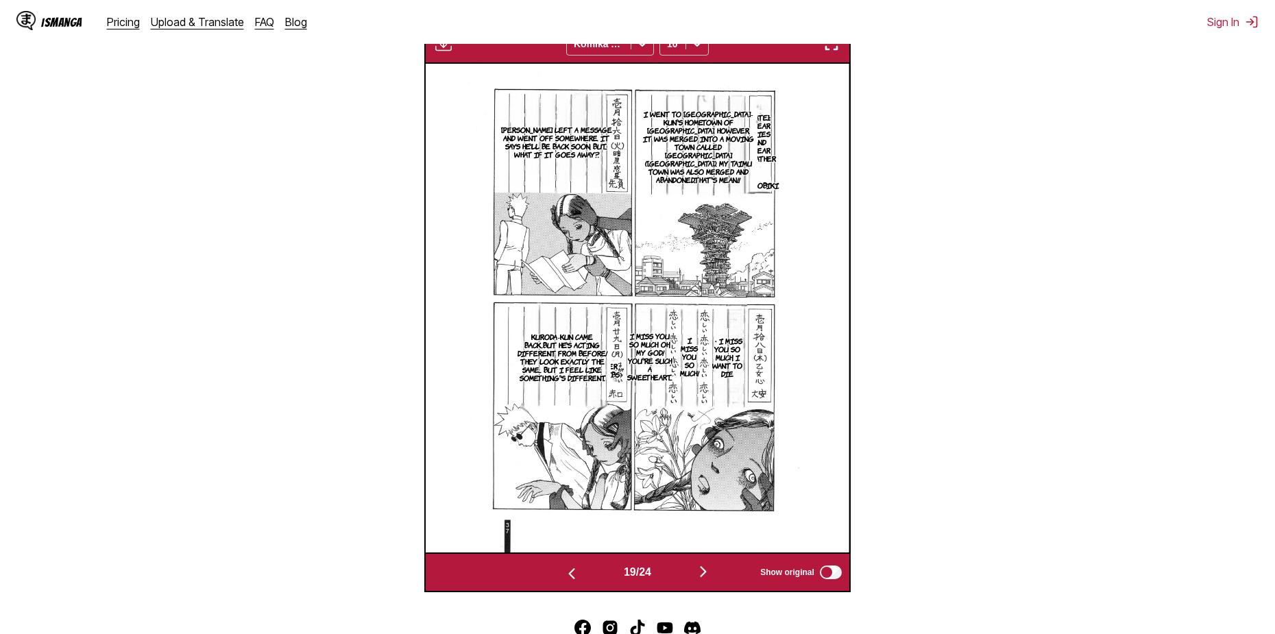
click at [709, 572] on img "button" at bounding box center [703, 571] width 16 height 16
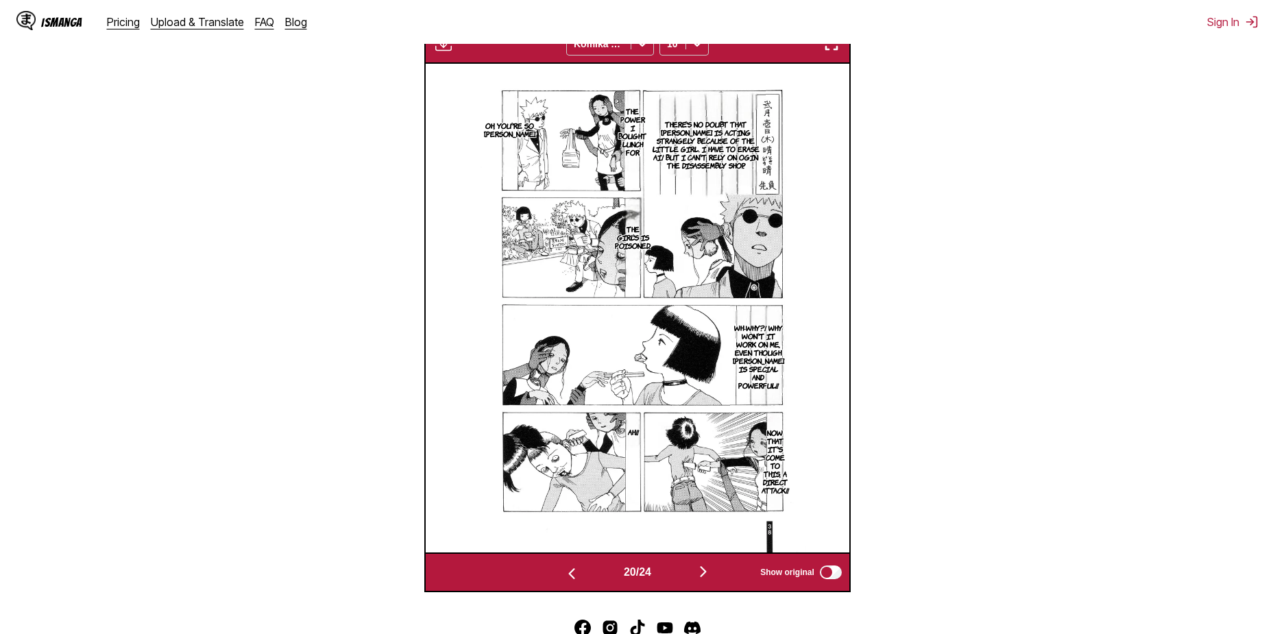
click at [709, 572] on img "button" at bounding box center [703, 571] width 16 height 16
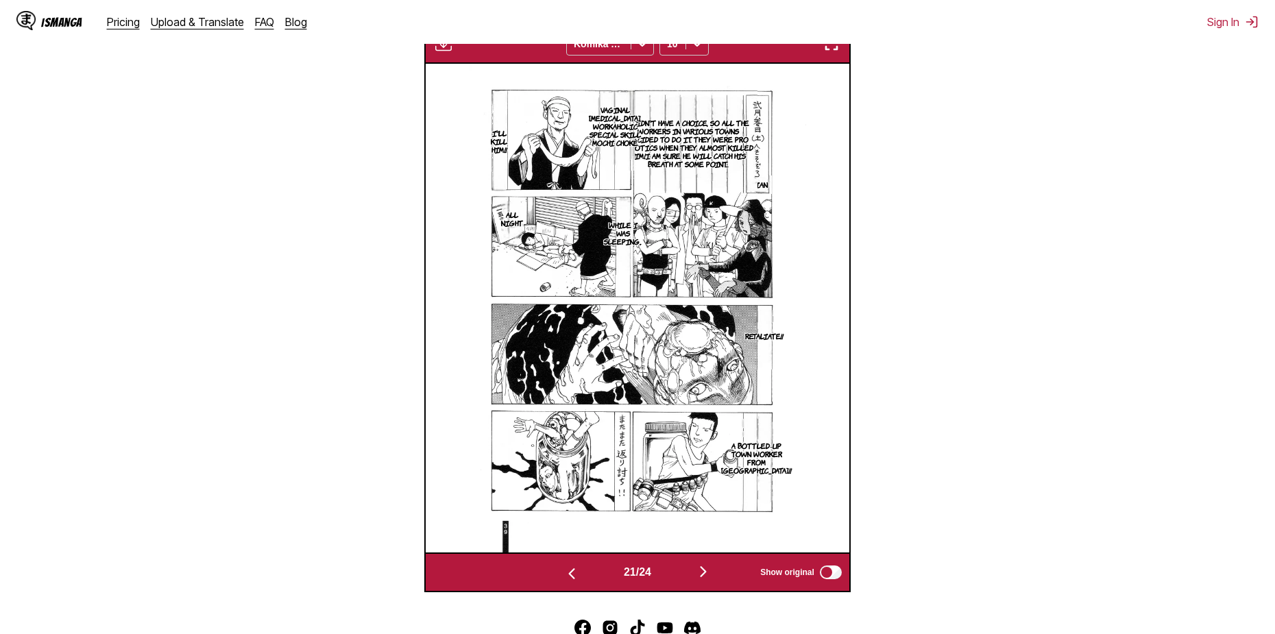
click at [701, 565] on img "button" at bounding box center [703, 571] width 16 height 16
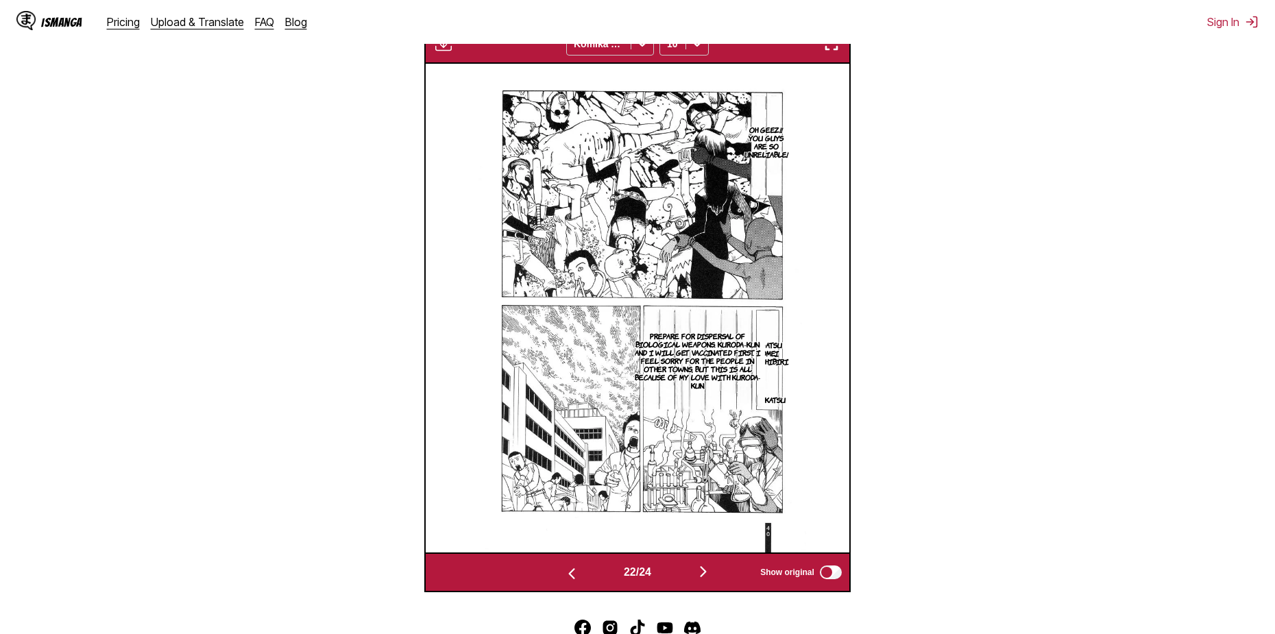
click at [707, 580] on img "button" at bounding box center [703, 571] width 16 height 16
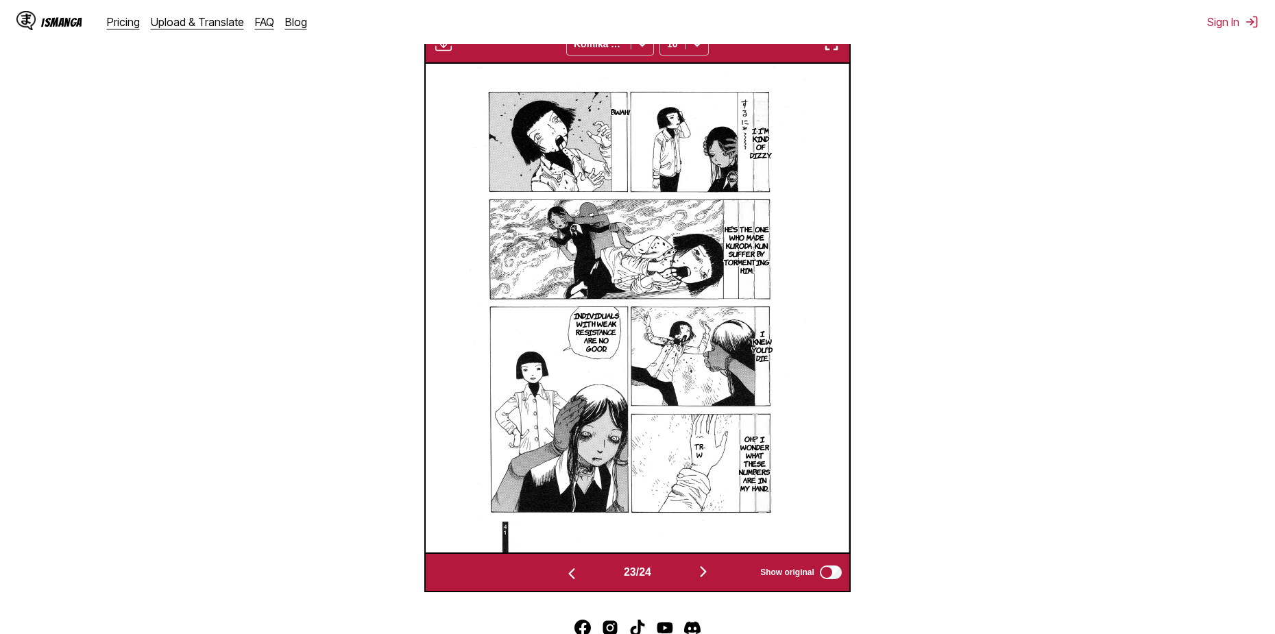
click at [702, 572] on img "button" at bounding box center [703, 571] width 16 height 16
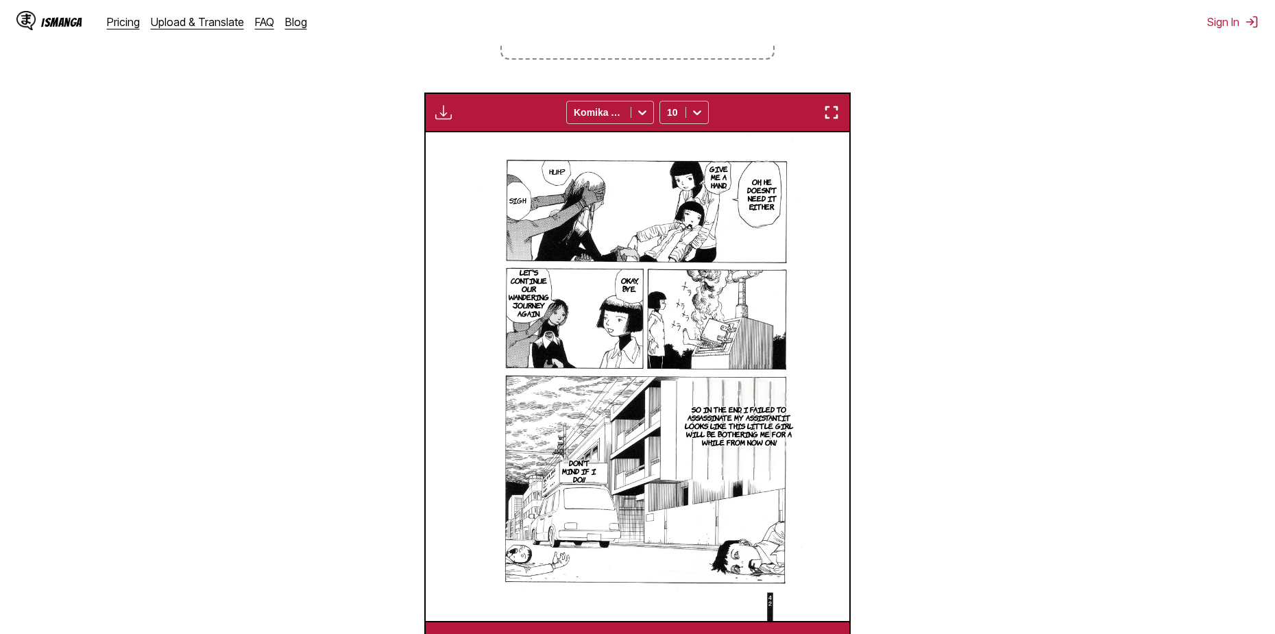
scroll to position [300, 0]
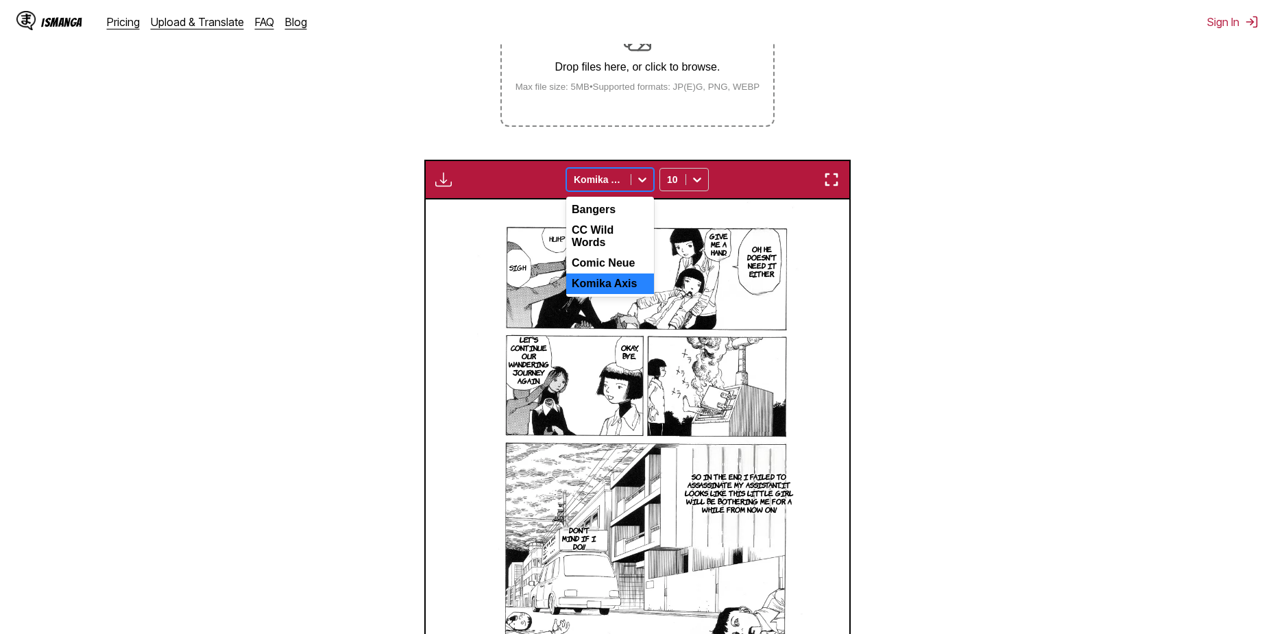
click at [638, 180] on icon at bounding box center [642, 180] width 14 height 14
click at [441, 174] on img "button" at bounding box center [443, 179] width 16 height 16
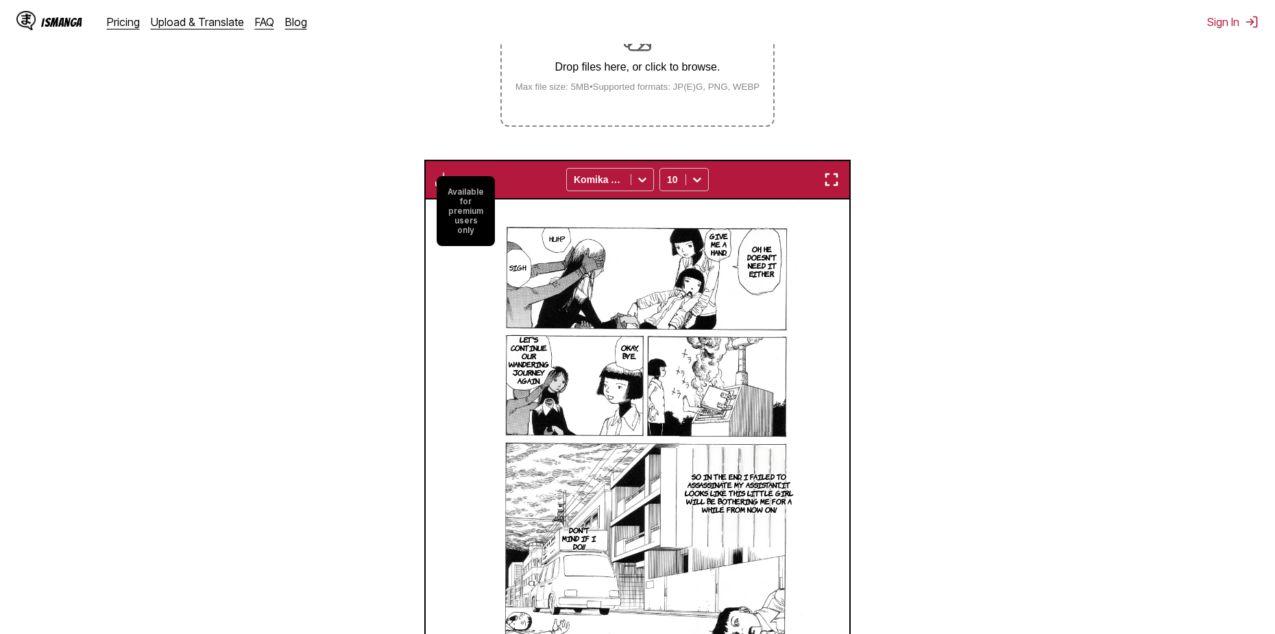
click at [1047, 267] on section "From Japanese To English Drop files here, or click to browse. Max file size: 5M…" at bounding box center [637, 322] width 1253 height 809
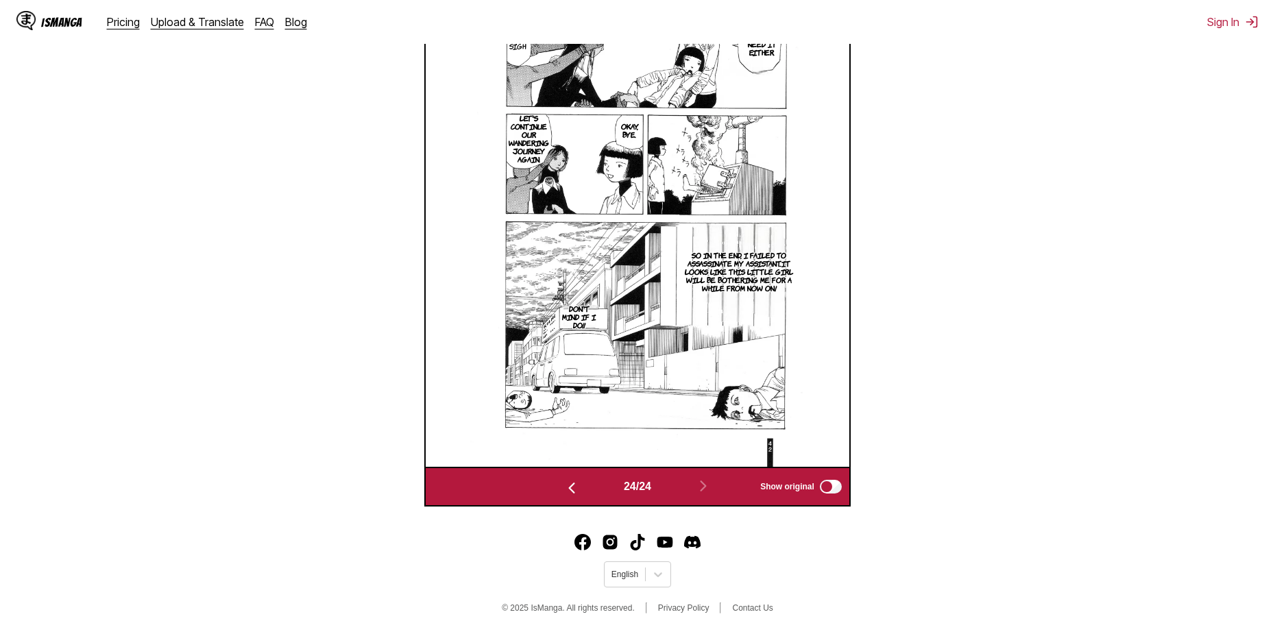
scroll to position [0, 0]
